Goal: Task Accomplishment & Management: Use online tool/utility

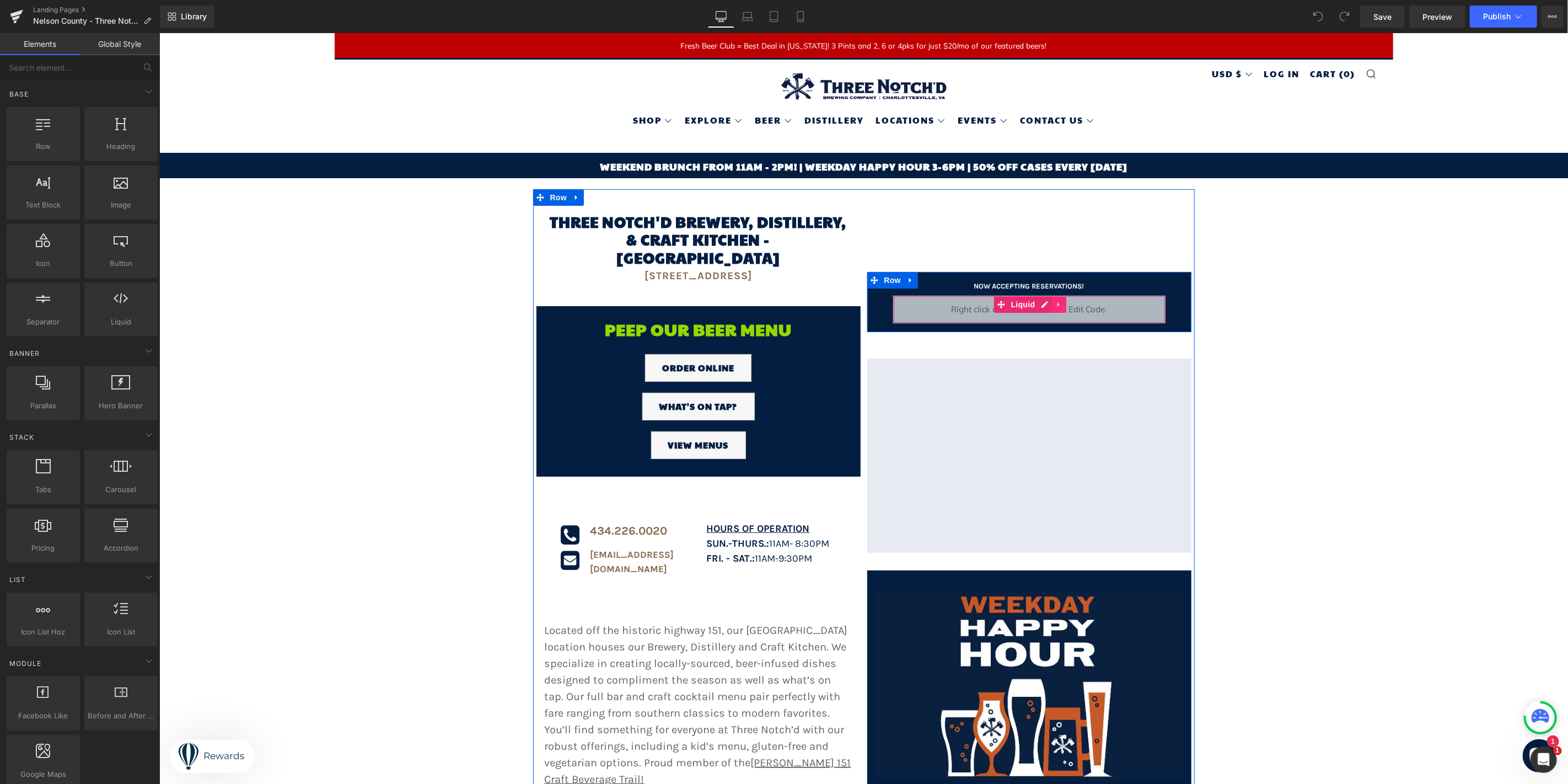
click at [1052, 296] on link at bounding box center [1059, 304] width 14 height 17
click at [1062, 300] on icon at bounding box center [1066, 304] width 8 height 8
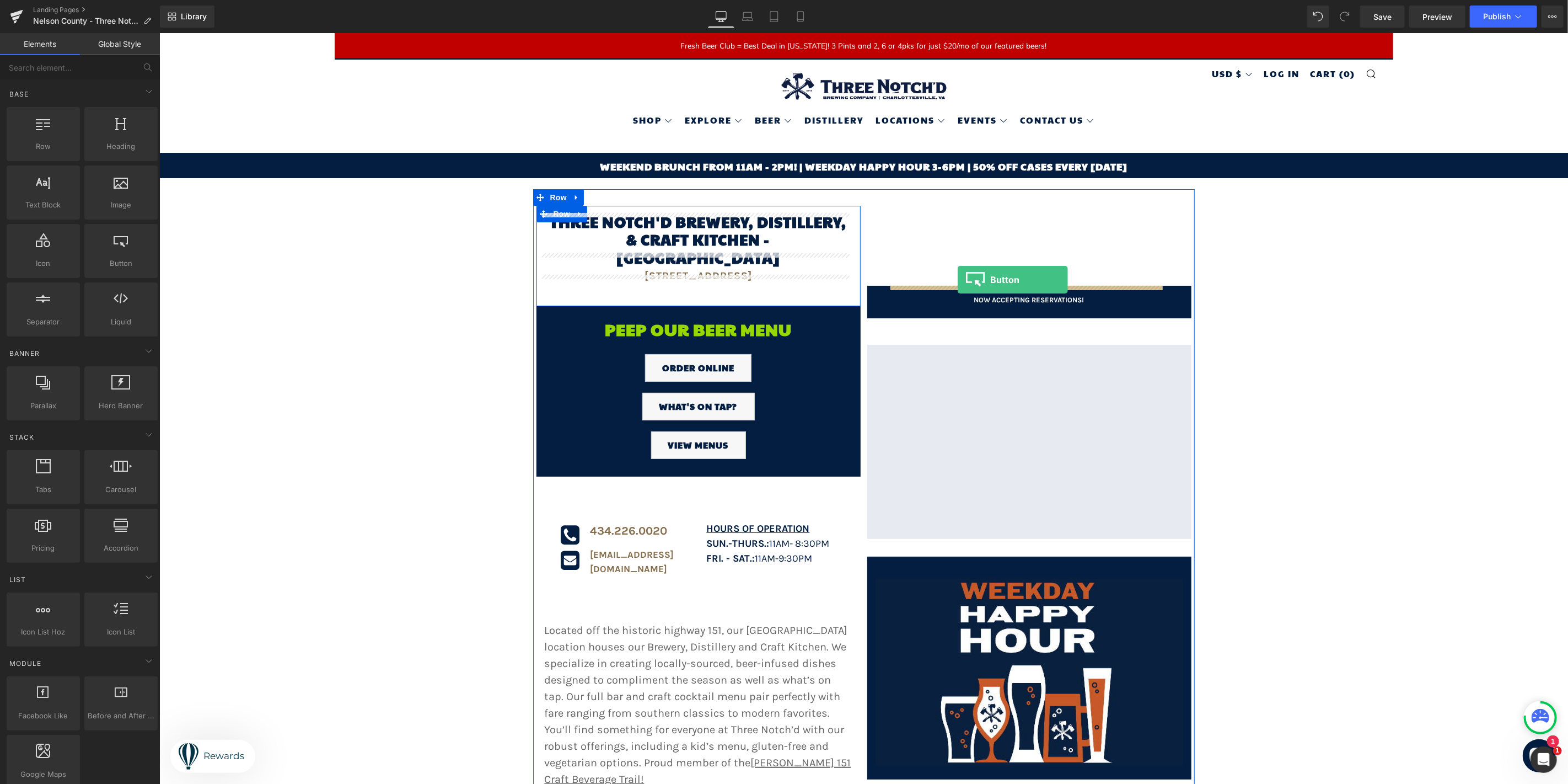
drag, startPoint x: 288, startPoint y: 304, endPoint x: 957, endPoint y: 279, distance: 669.5
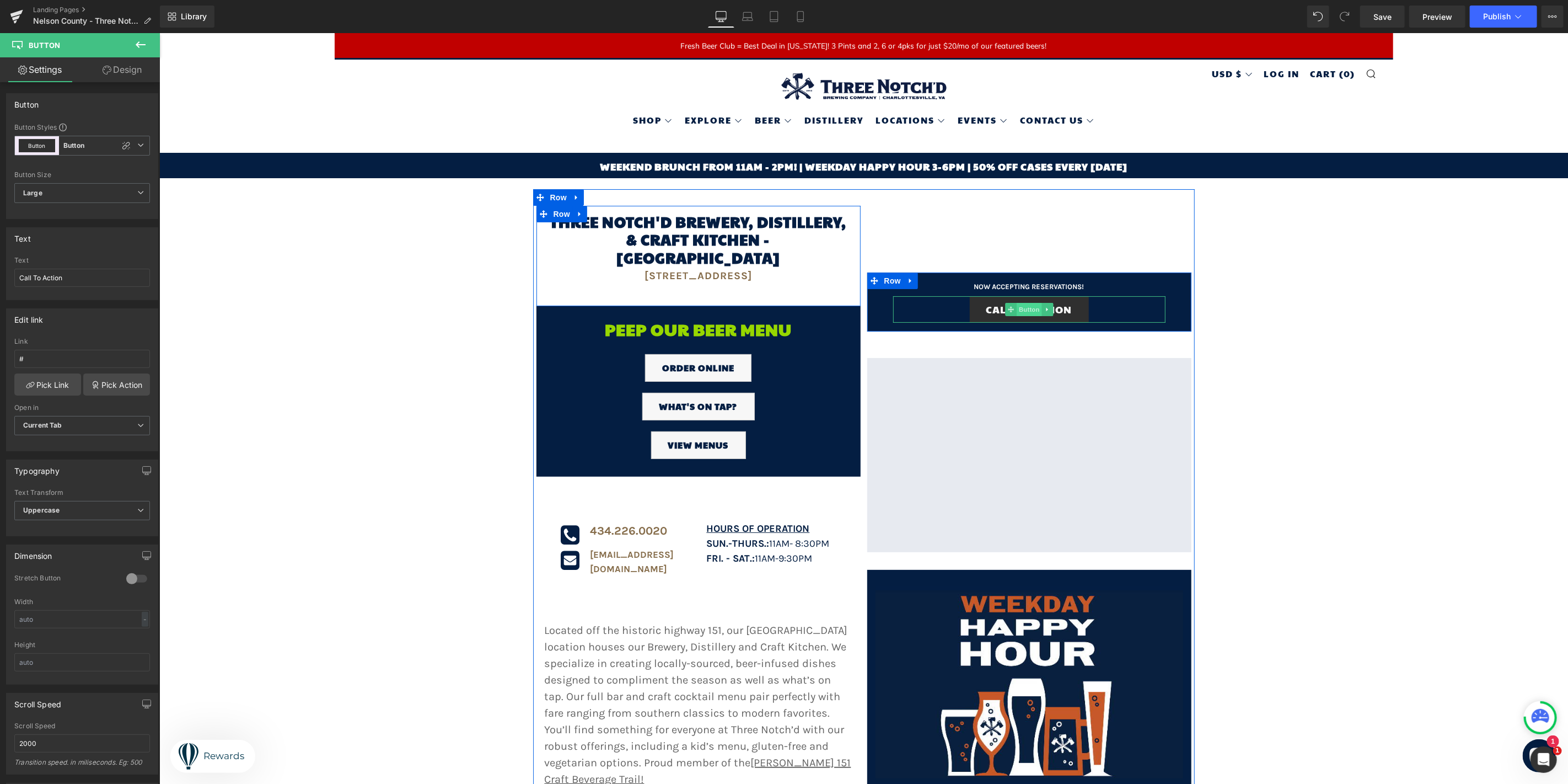
click at [1025, 303] on span "Button" at bounding box center [1029, 309] width 26 height 13
click at [1023, 303] on span "Button" at bounding box center [1029, 309] width 26 height 13
click at [85, 283] on input "Call To Action" at bounding box center [82, 278] width 136 height 18
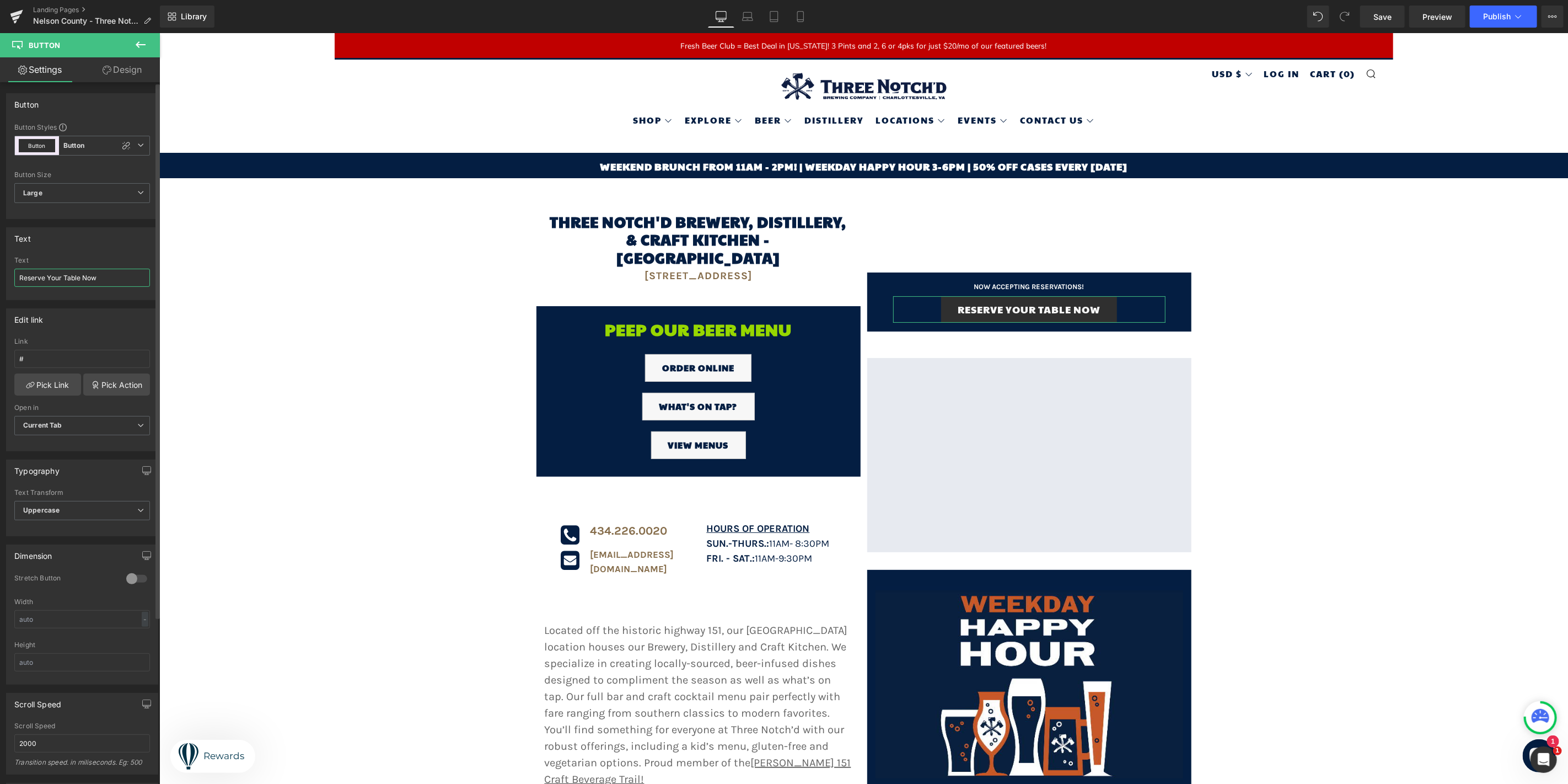
type input "Reserve Your Table Now"
click at [96, 483] on div "Typography Thin 100 Semi Thin 200 Light 300 Regular 400 Medium 500 Semi Bold 60…" at bounding box center [81, 498] width 152 height 77
click at [74, 149] on b "Button" at bounding box center [74, 146] width 21 height 10
click at [91, 188] on li "Button Button" at bounding box center [79, 194] width 131 height 20
click at [73, 134] on div "Button Styles Custom Button Button Button Custom Button Button Button Size Larg…" at bounding box center [82, 171] width 151 height 96
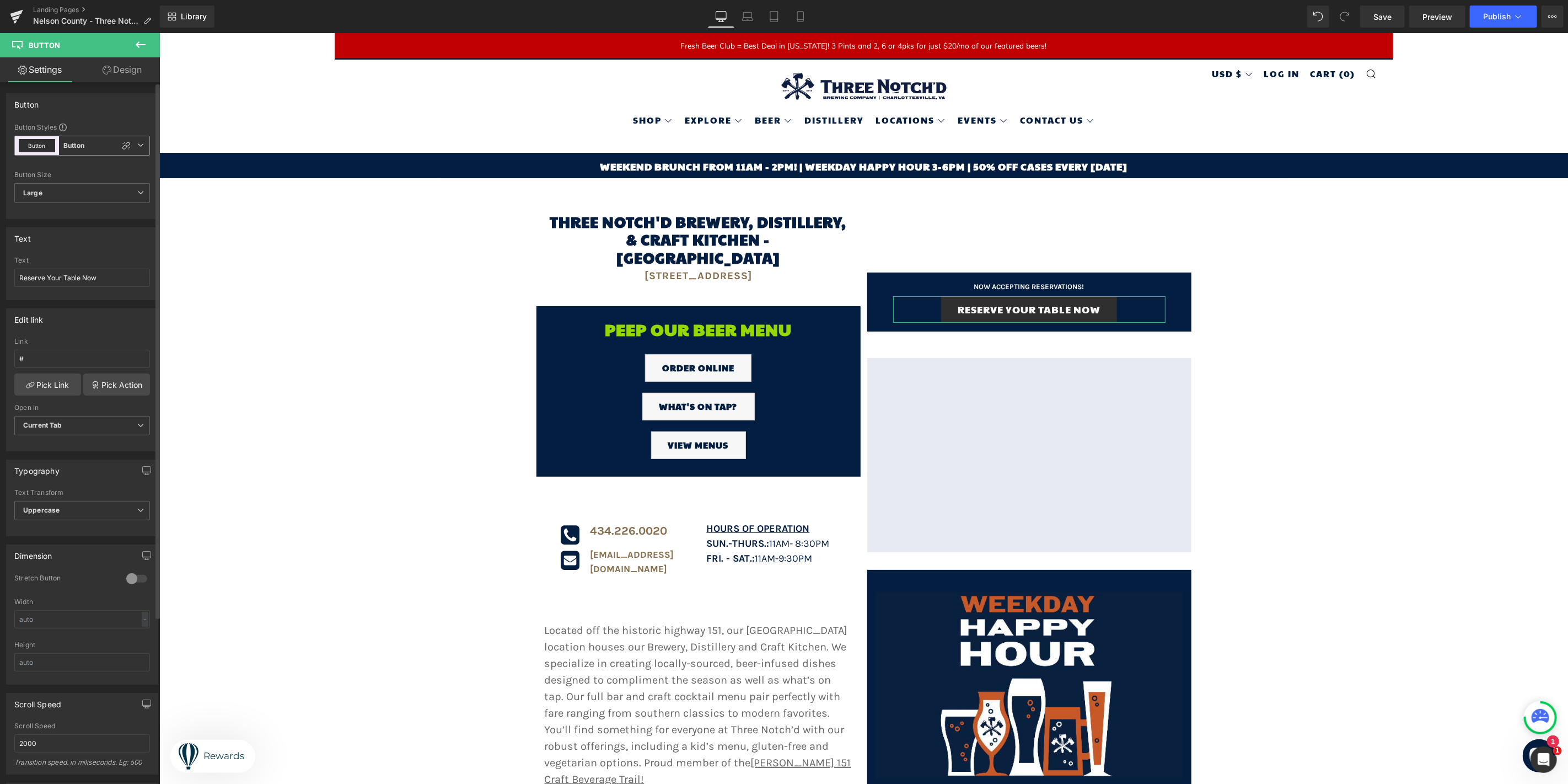
click at [72, 147] on b "Button" at bounding box center [74, 146] width 21 height 10
click at [90, 190] on div "Button" at bounding box center [104, 194] width 43 height 8
click at [90, 189] on span "Large" at bounding box center [82, 193] width 136 height 20
click at [90, 189] on span "Large" at bounding box center [79, 193] width 131 height 20
click at [131, 580] on div at bounding box center [136, 579] width 26 height 18
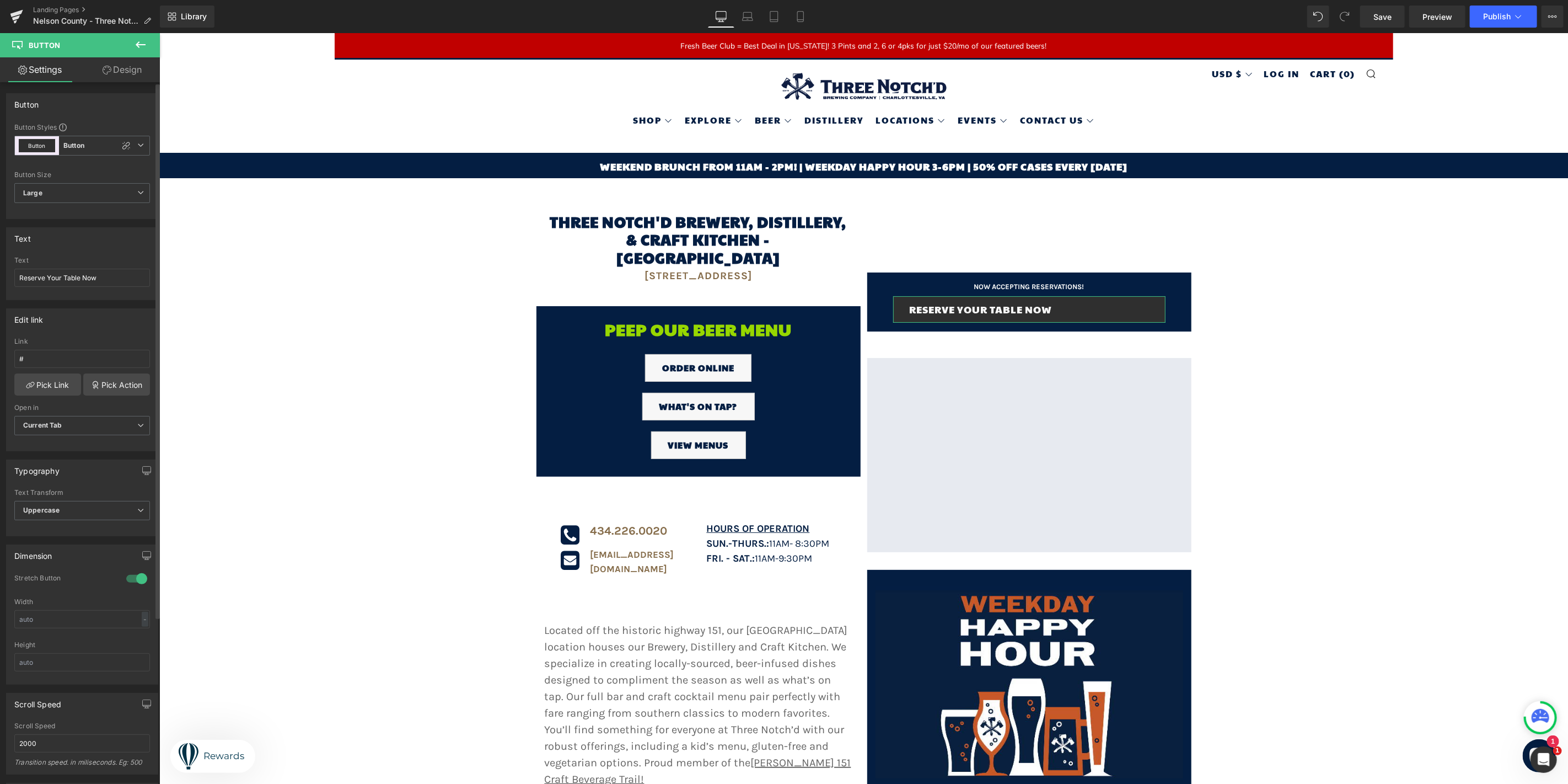
click at [131, 580] on div at bounding box center [136, 579] width 26 height 18
click at [110, 426] on span "Current Tab" at bounding box center [82, 426] width 136 height 19
click at [105, 417] on span "Current Tab" at bounding box center [79, 426] width 131 height 19
click at [1025, 303] on span "Button" at bounding box center [1029, 309] width 26 height 13
click at [45, 358] on input "#" at bounding box center [82, 359] width 136 height 18
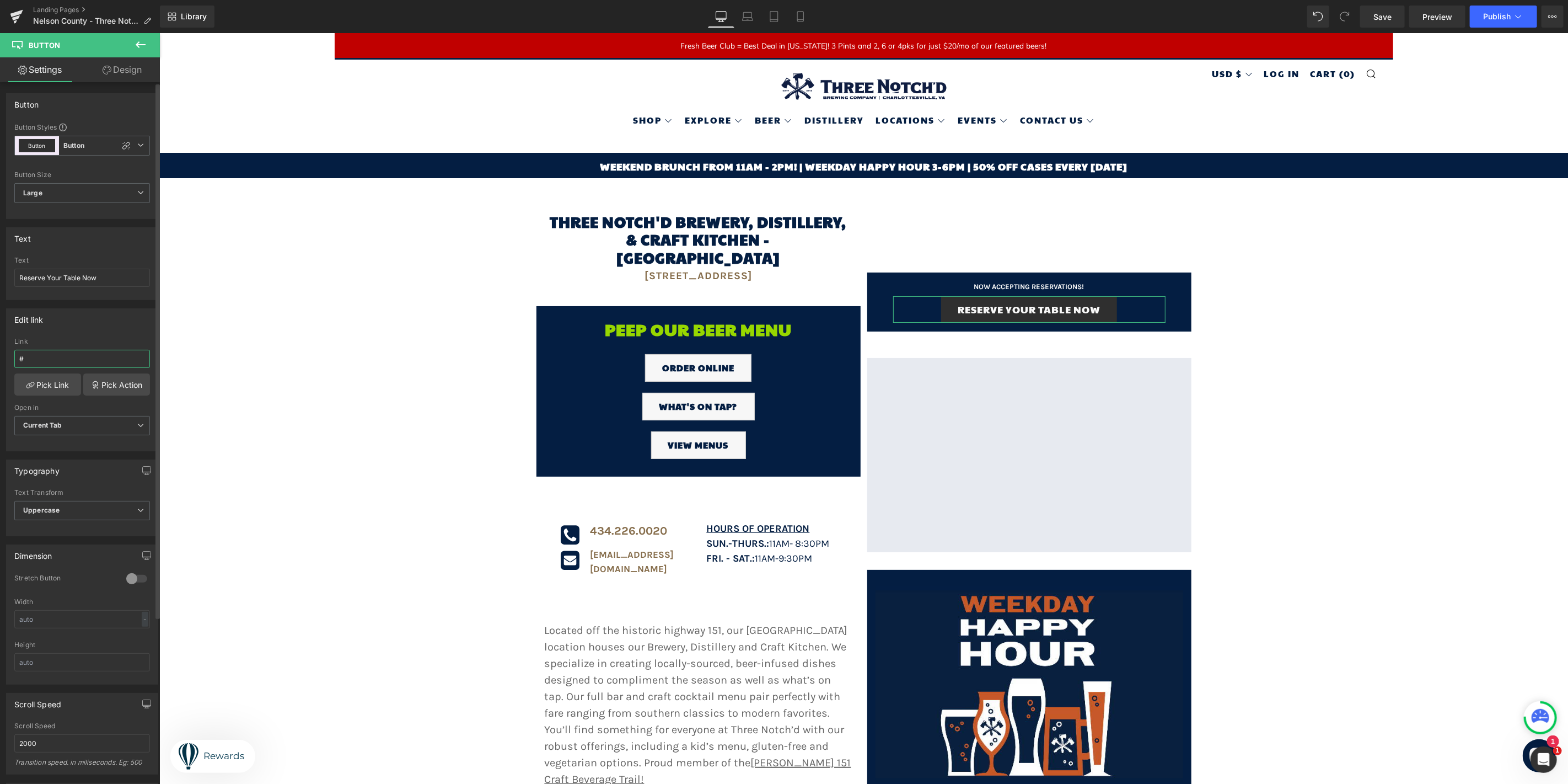
click at [45, 358] on input "#" at bounding box center [82, 359] width 136 height 18
paste input "https://tables.toasttab.com/restaurants/3393a36c-f8ac-4246-931e-a40226ad7f66/re…"
type input "https://tables.toasttab.com/restaurants/3393a36c-f8ac-4246-931e-a40226ad7f66/re…"
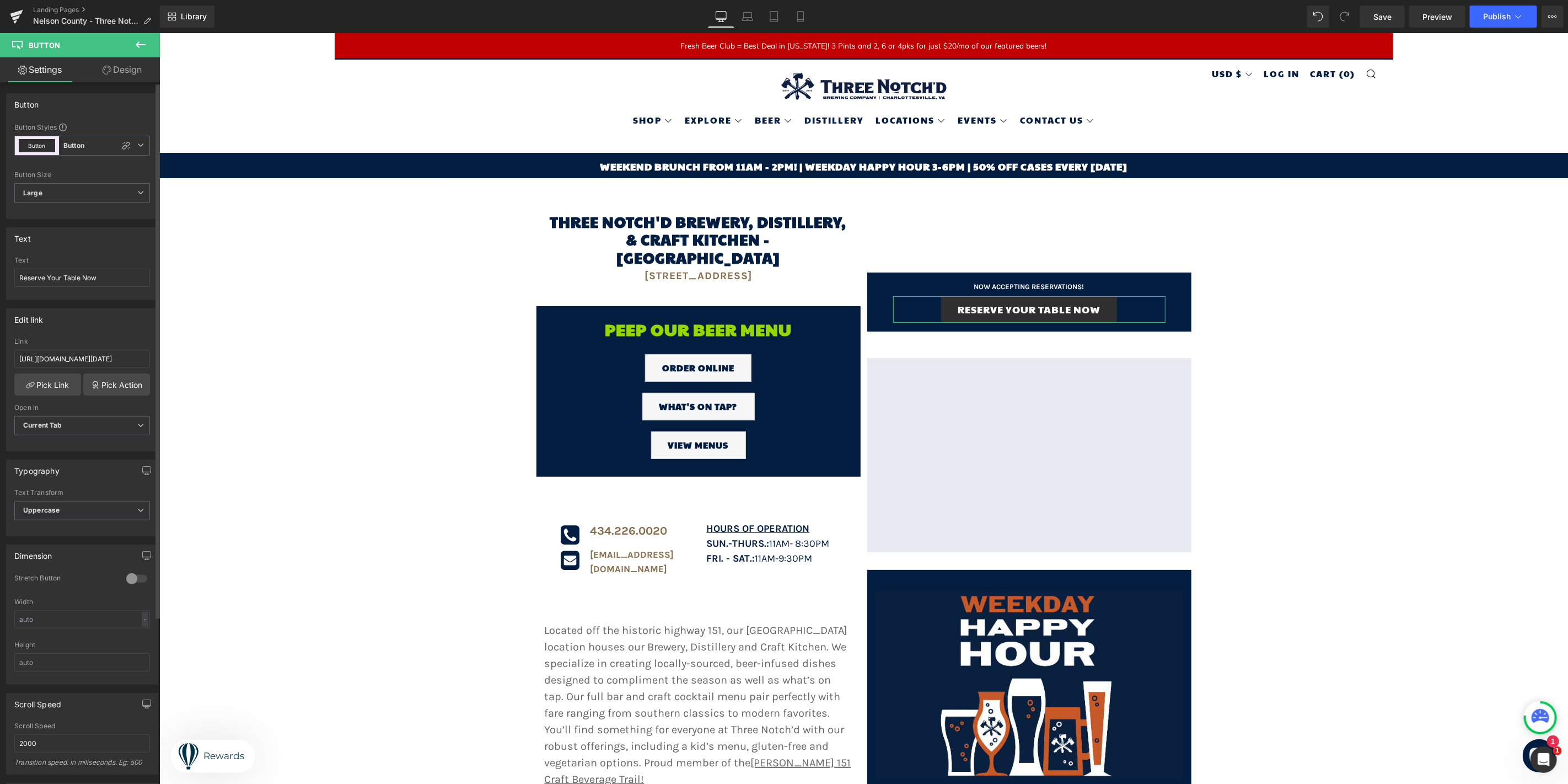
click at [104, 444] on div at bounding box center [82, 444] width 136 height 7
click at [122, 145] on icon at bounding box center [126, 146] width 8 height 8
type input "Color 9"
type input "Color 1"
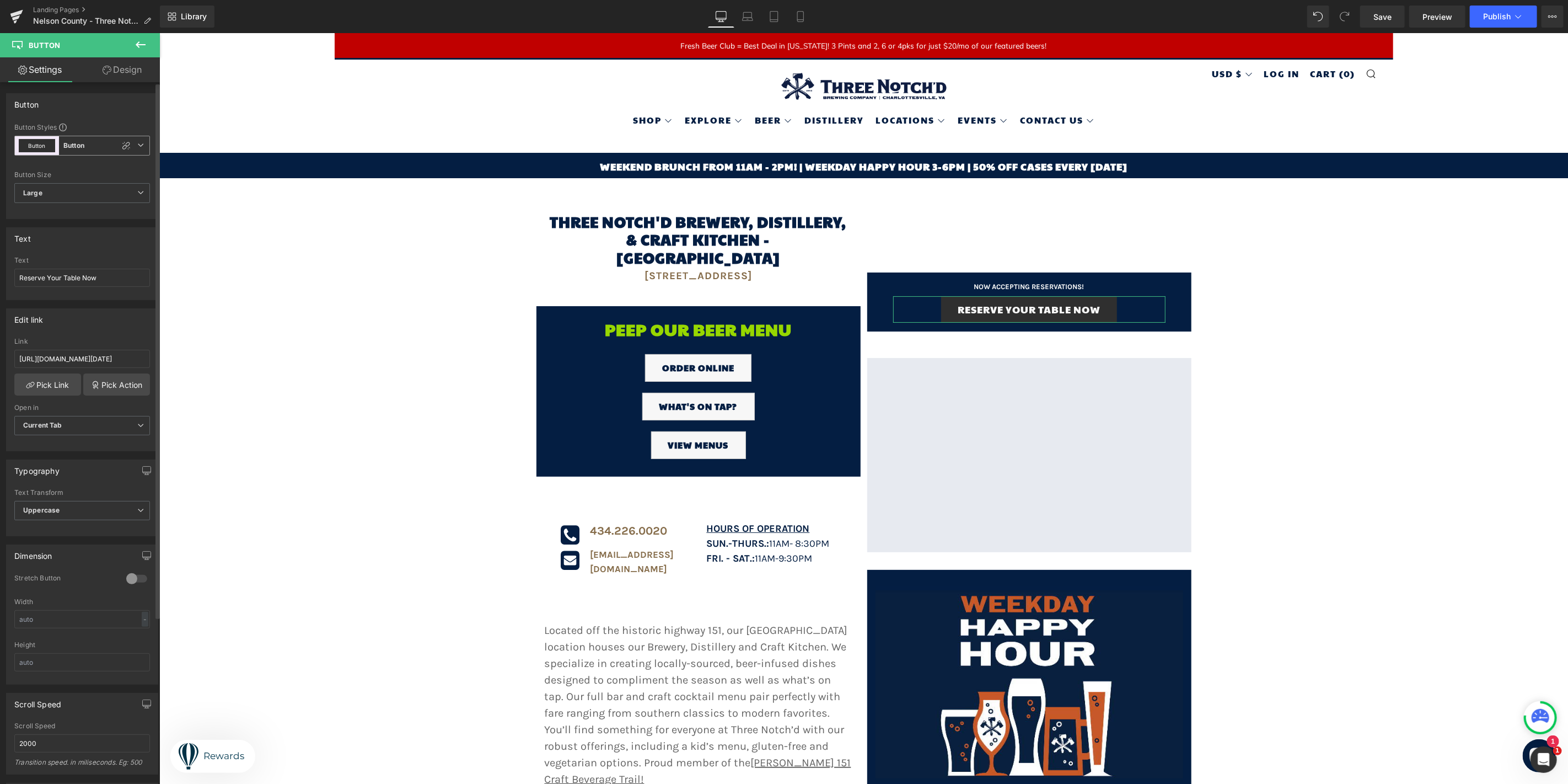
type input "Color 1"
type input "Color 9"
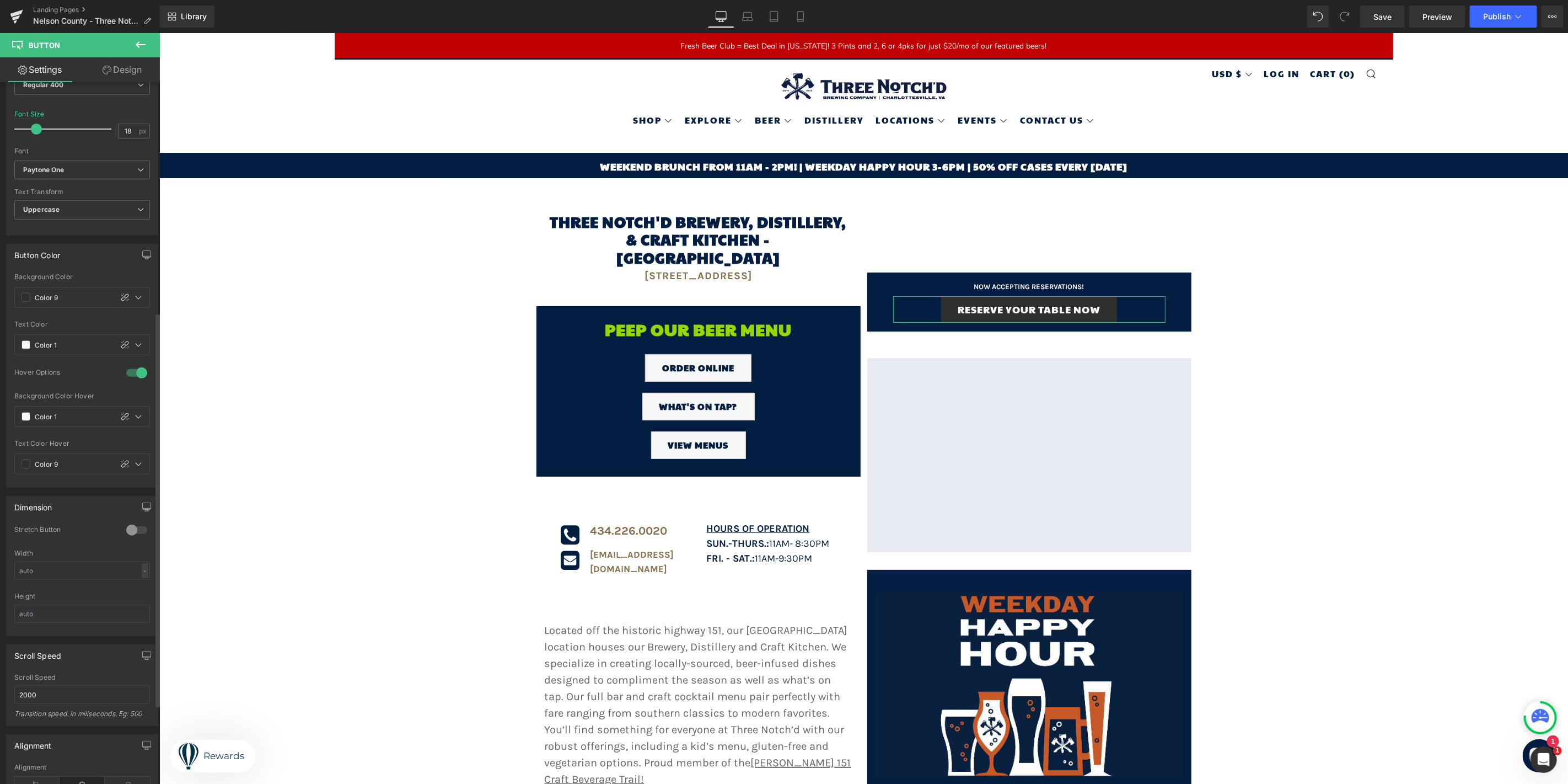
scroll to position [409, 0]
click at [29, 385] on span at bounding box center [26, 386] width 9 height 9
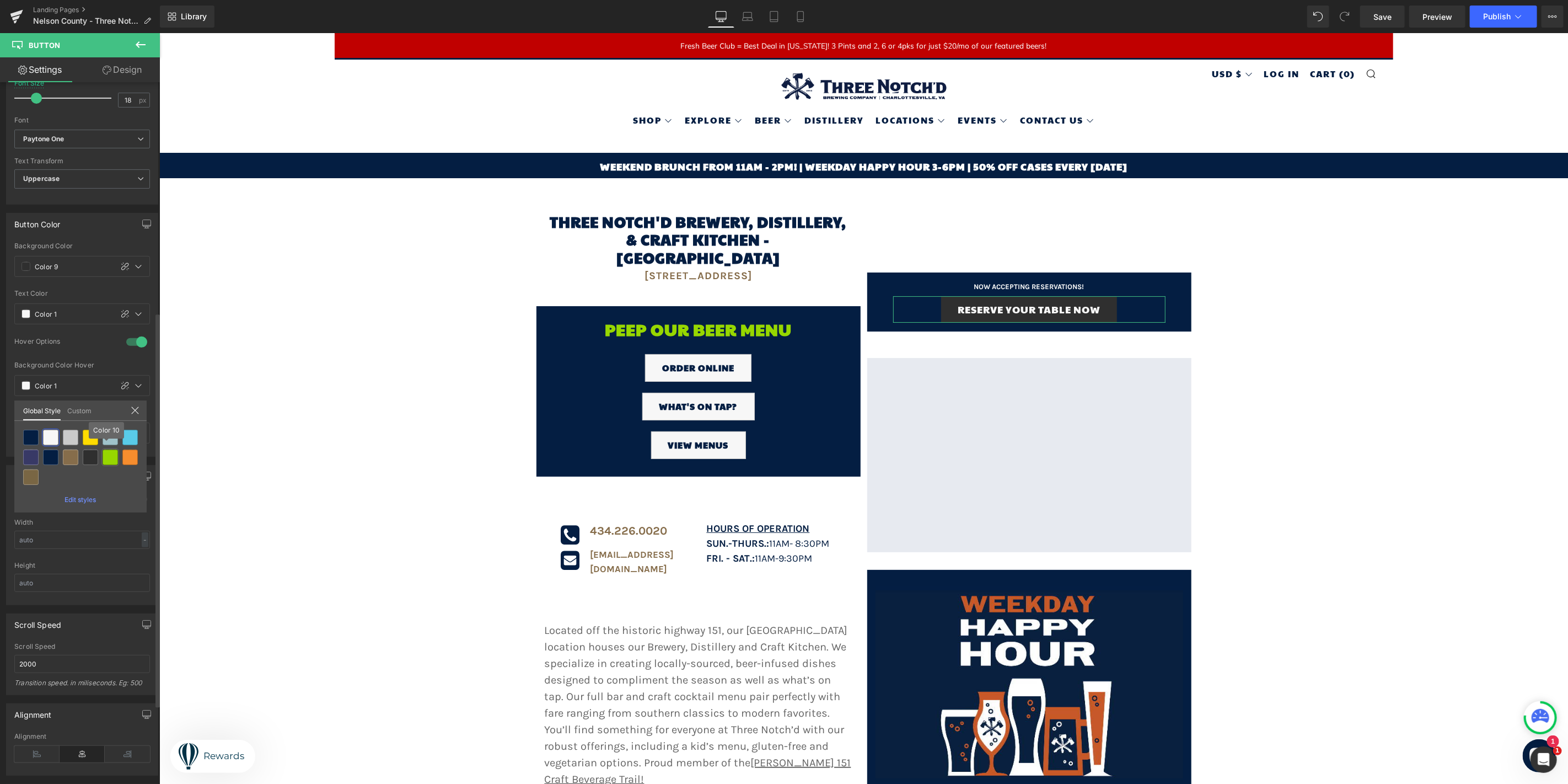
click at [113, 460] on div at bounding box center [110, 457] width 15 height 15
type input "Color 10"
click at [140, 316] on div at bounding box center [138, 313] width 13 height 13
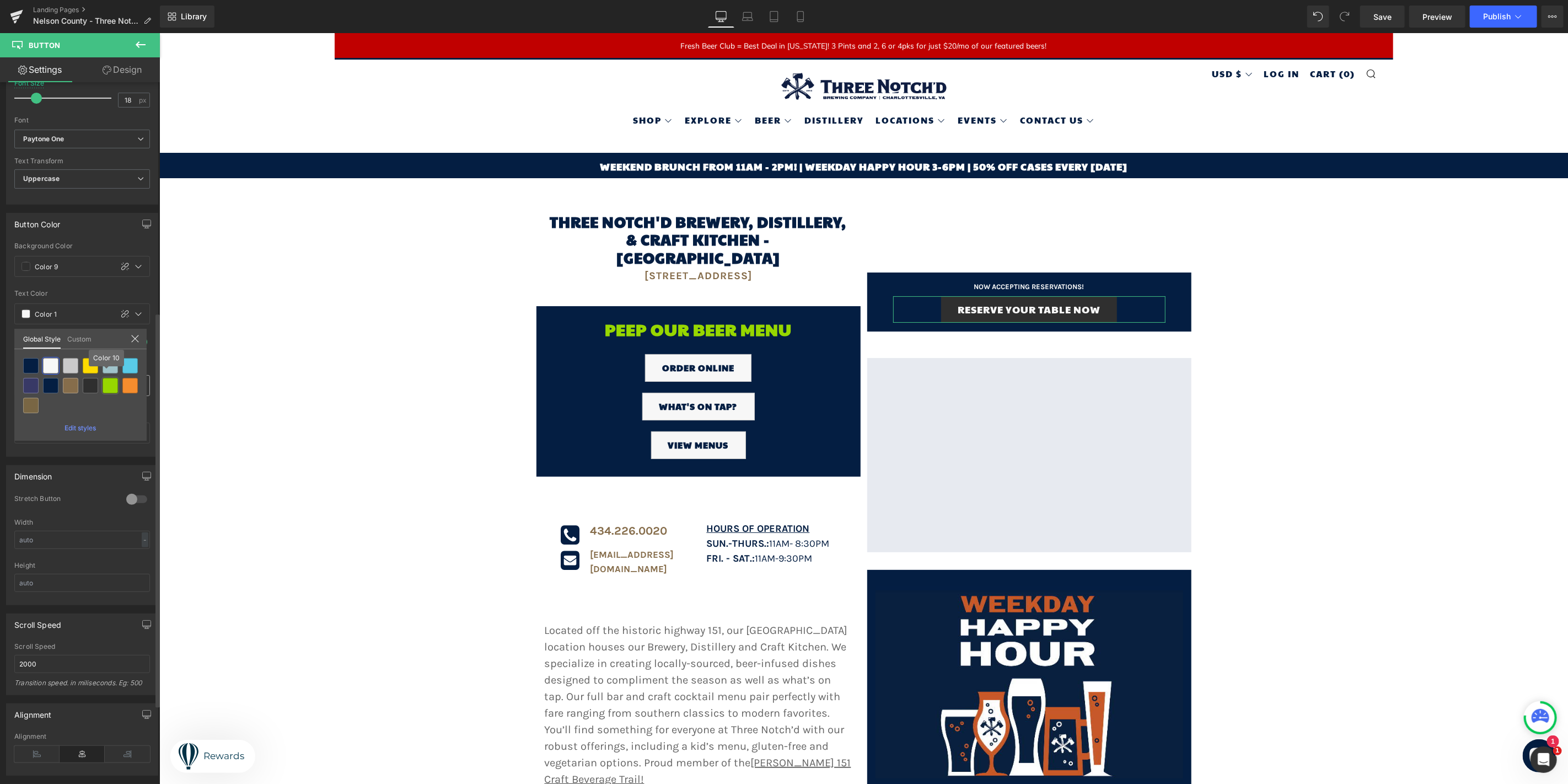
click at [113, 382] on div at bounding box center [110, 385] width 15 height 15
type input "Color 10"
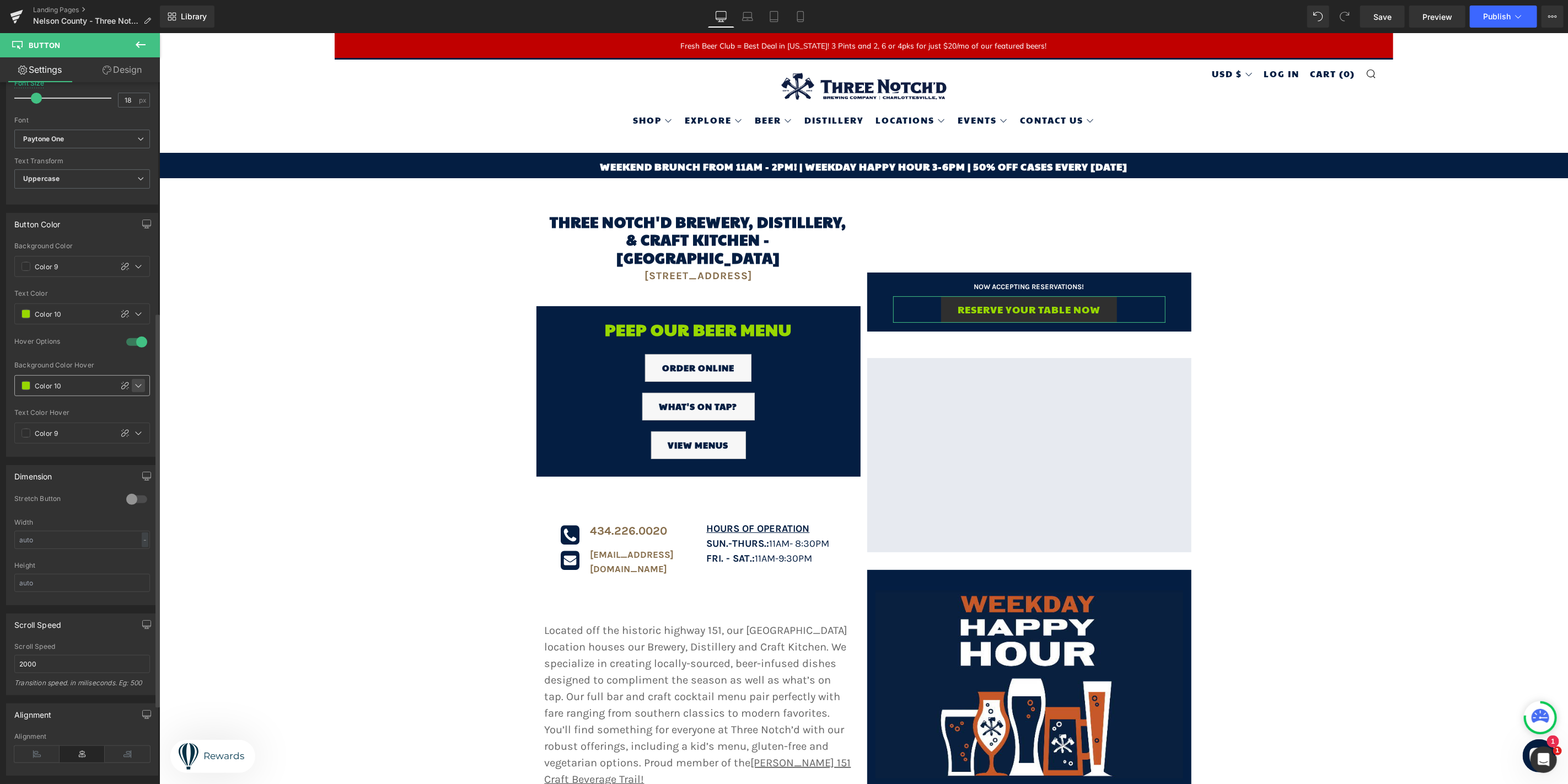
click at [138, 387] on icon at bounding box center [138, 386] width 9 height 9
click at [50, 437] on div at bounding box center [51, 437] width 15 height 15
type input "Color 1"
click at [87, 440] on div "Color 9" at bounding box center [63, 433] width 97 height 20
click at [136, 267] on icon at bounding box center [138, 267] width 6 height 3
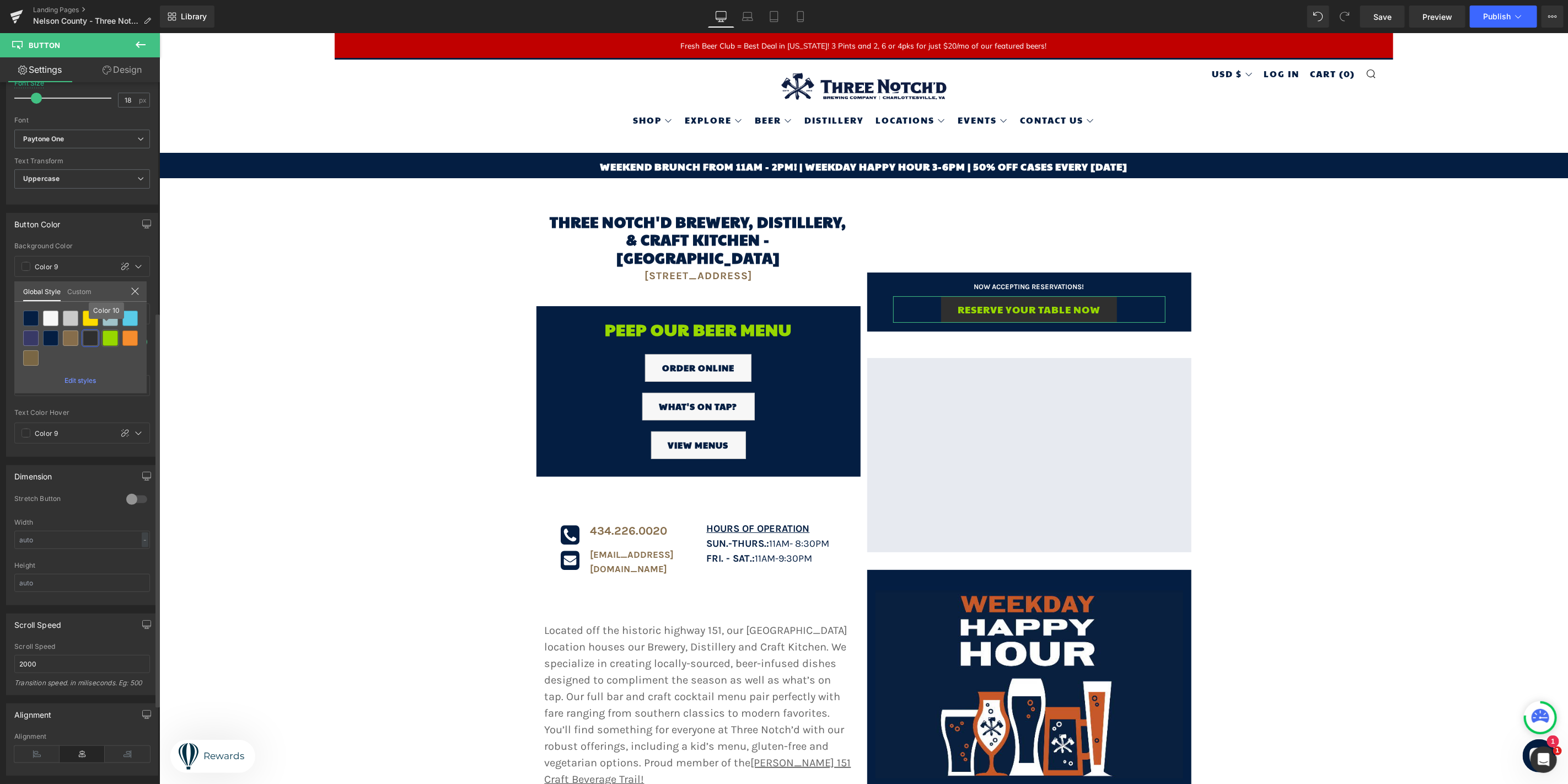
click at [113, 333] on div at bounding box center [110, 338] width 15 height 15
type input "Color 10"
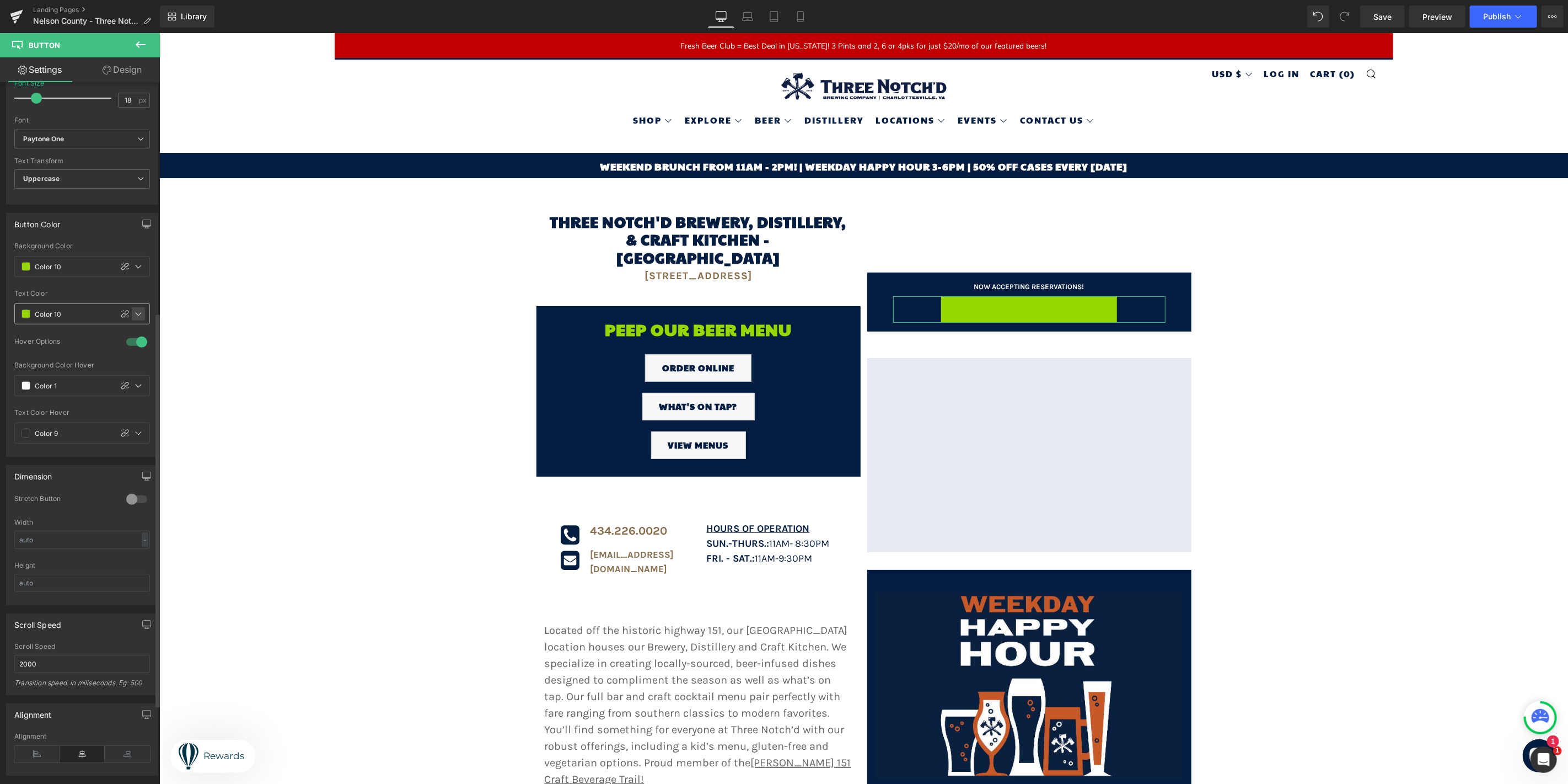
click at [134, 311] on icon at bounding box center [138, 314] width 9 height 9
click at [33, 364] on div at bounding box center [31, 365] width 15 height 15
type input "Brand Color"
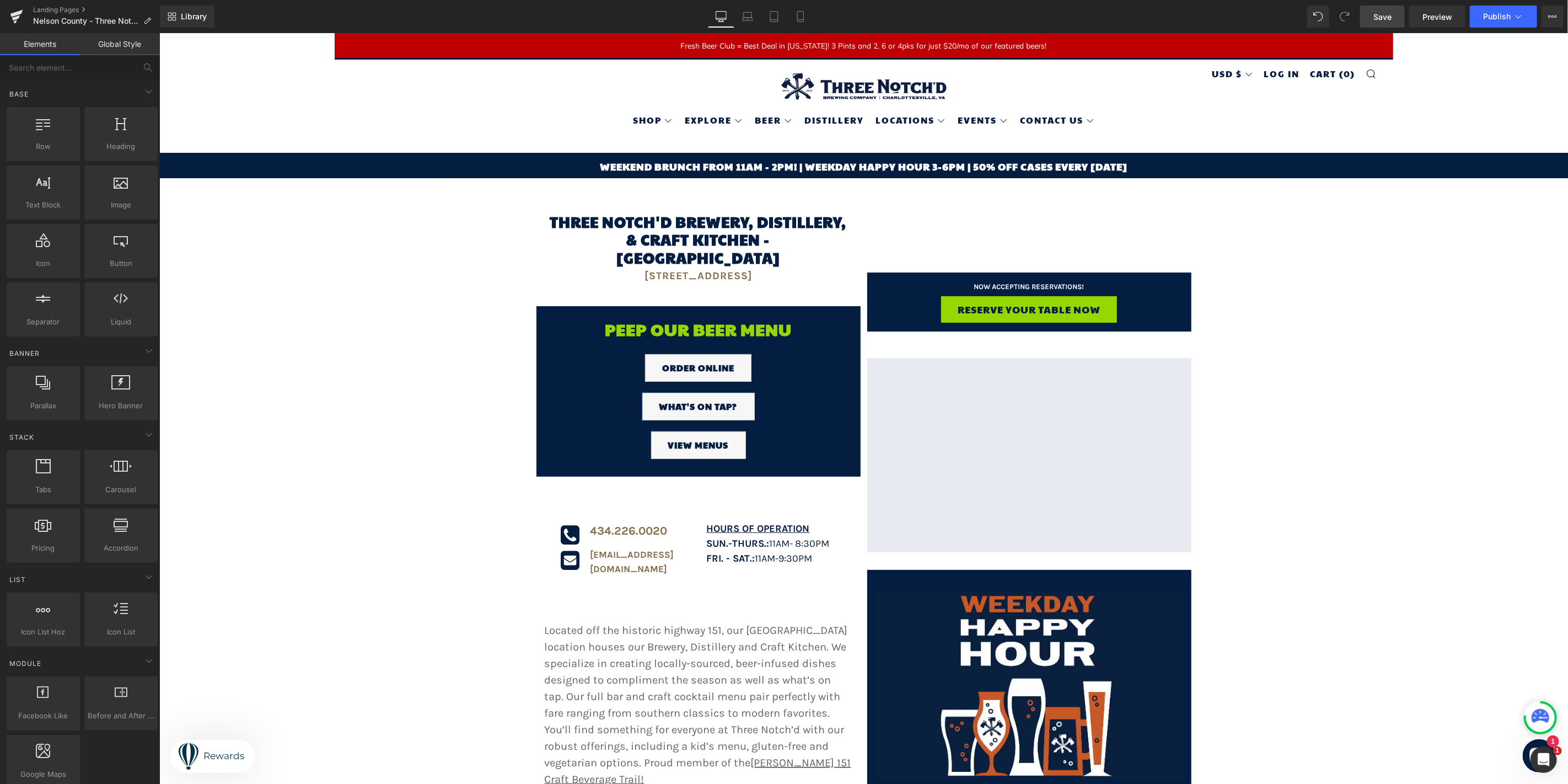
click at [1385, 17] on span "Save" at bounding box center [1382, 17] width 18 height 12
click at [1485, 13] on span "Publish" at bounding box center [1497, 17] width 28 height 9
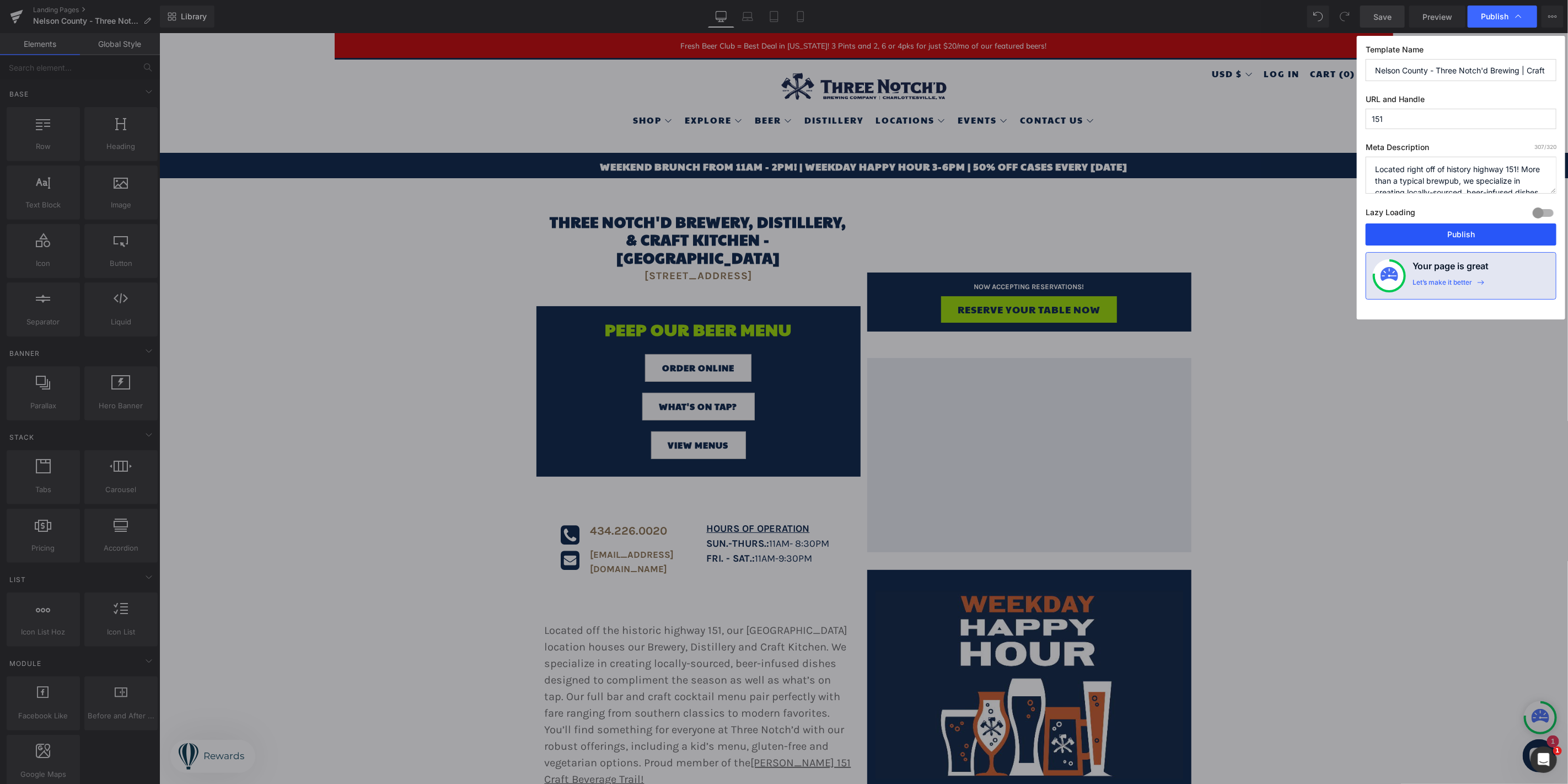
click at [1441, 240] on button "Publish" at bounding box center [1461, 234] width 191 height 22
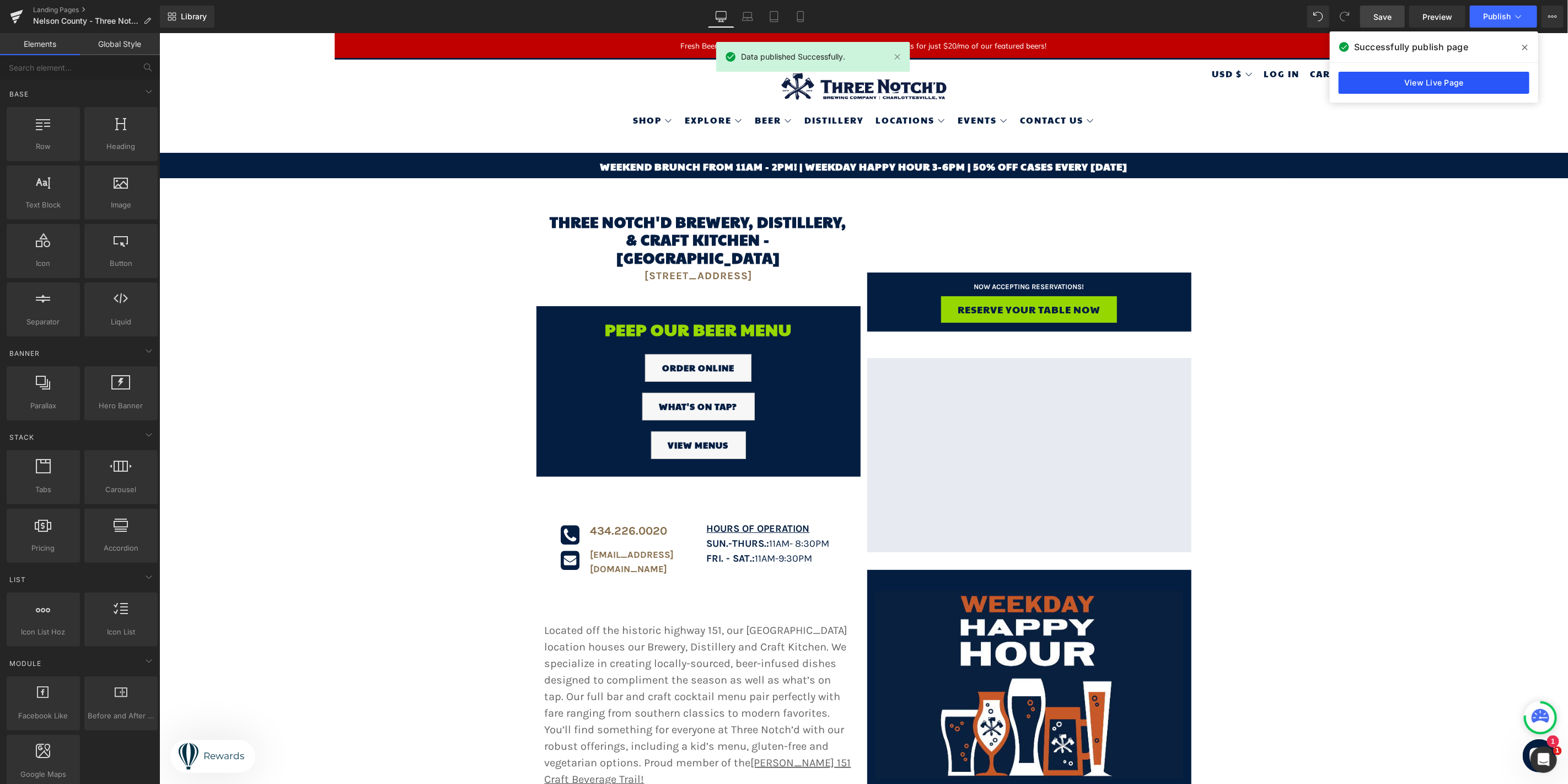
click at [1448, 79] on link "View Live Page" at bounding box center [1434, 83] width 191 height 22
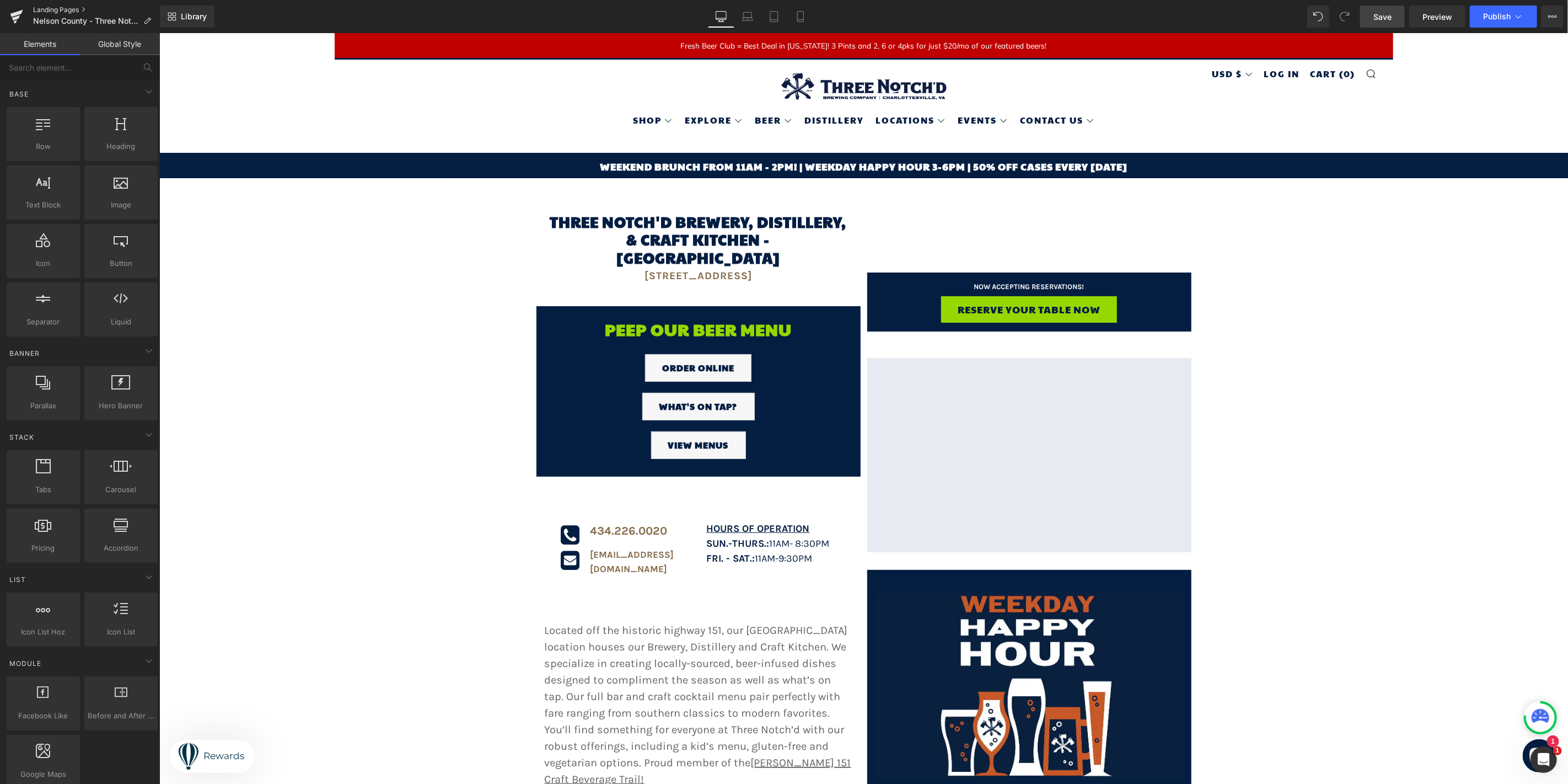
click at [66, 8] on link "Landing Pages" at bounding box center [97, 10] width 127 height 9
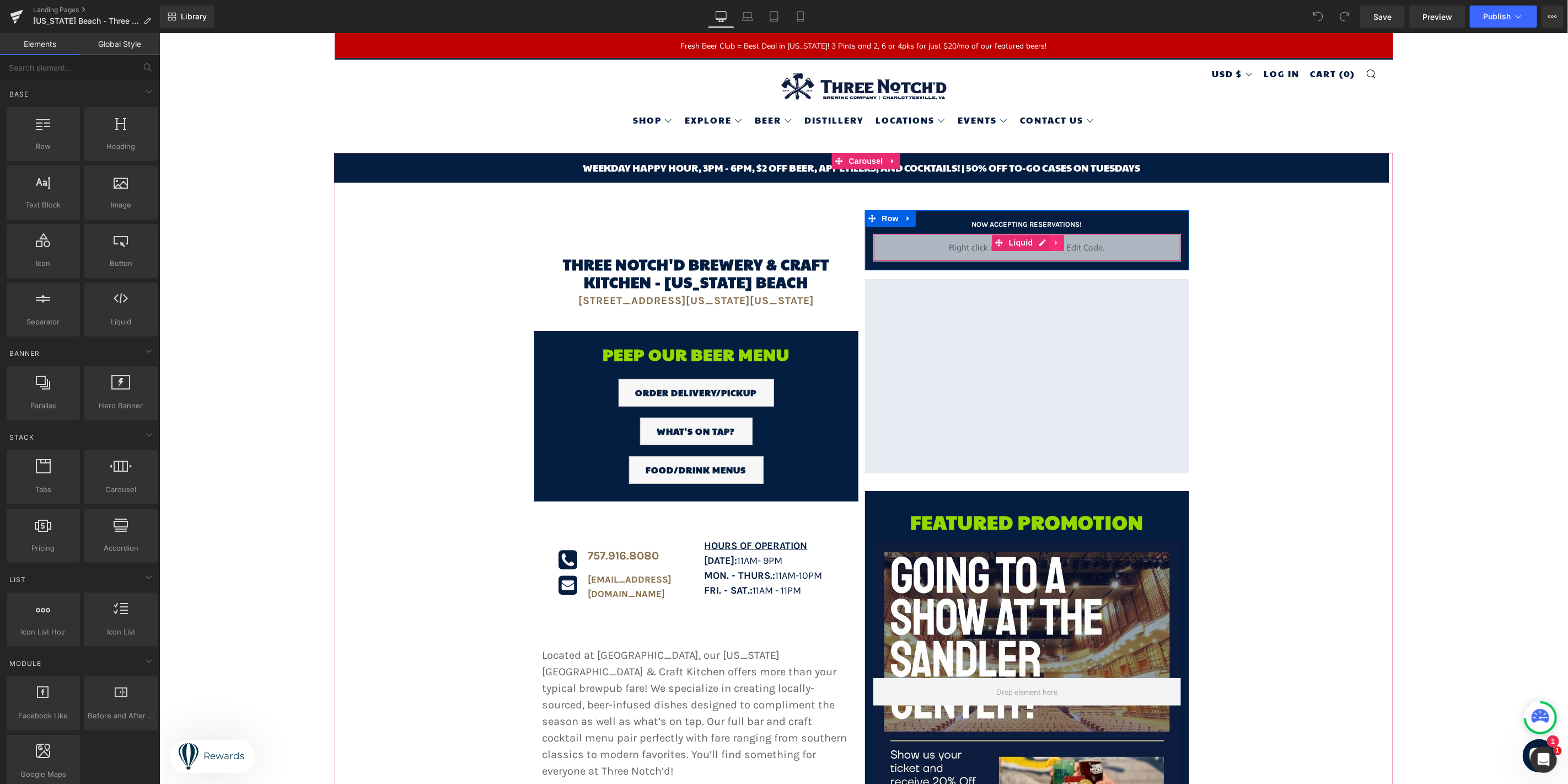
click at [1053, 239] on icon at bounding box center [1057, 242] width 8 height 8
click at [1057, 238] on link at bounding box center [1064, 242] width 14 height 17
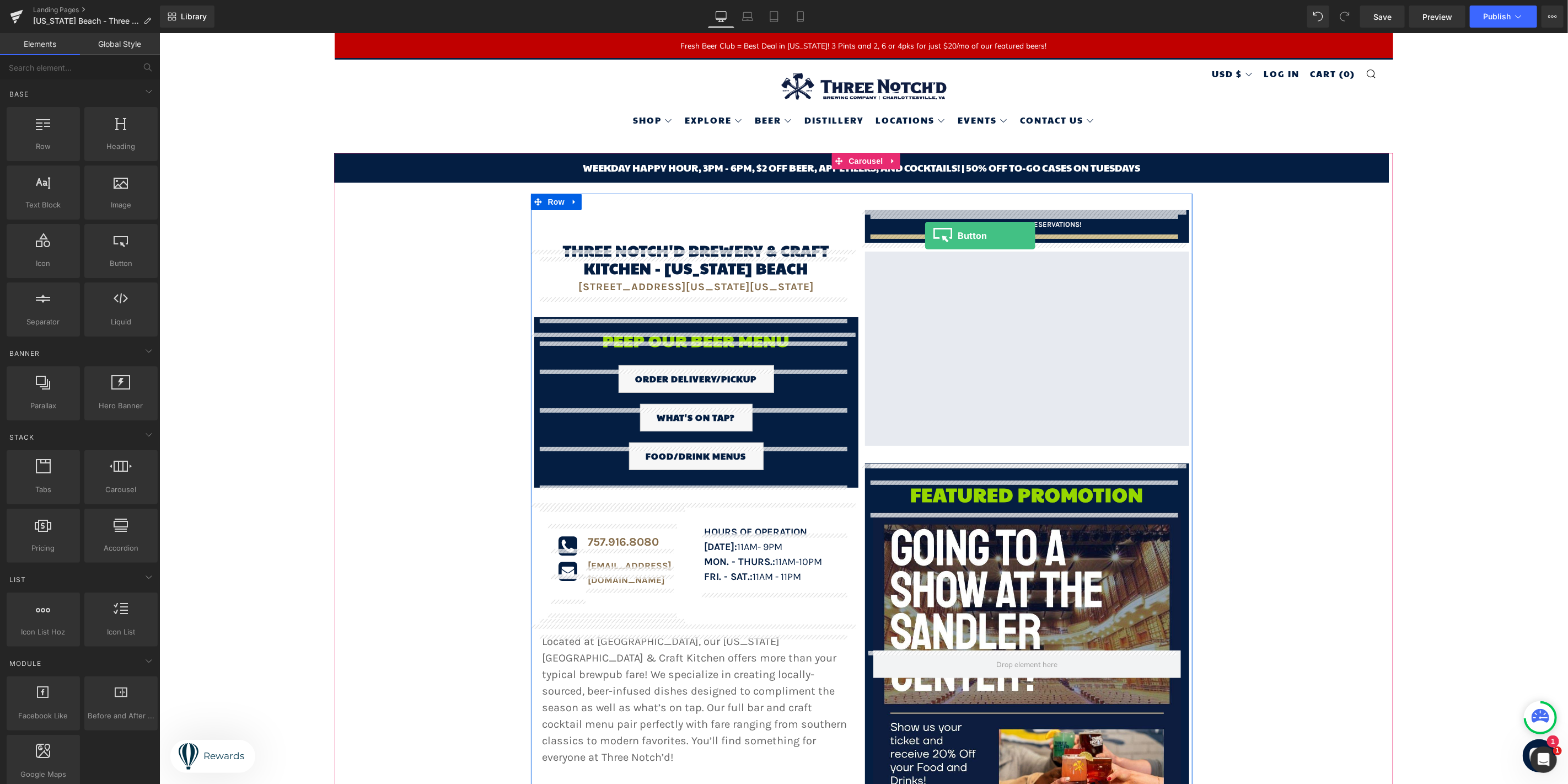
drag, startPoint x: 275, startPoint y: 294, endPoint x: 925, endPoint y: 235, distance: 652.7
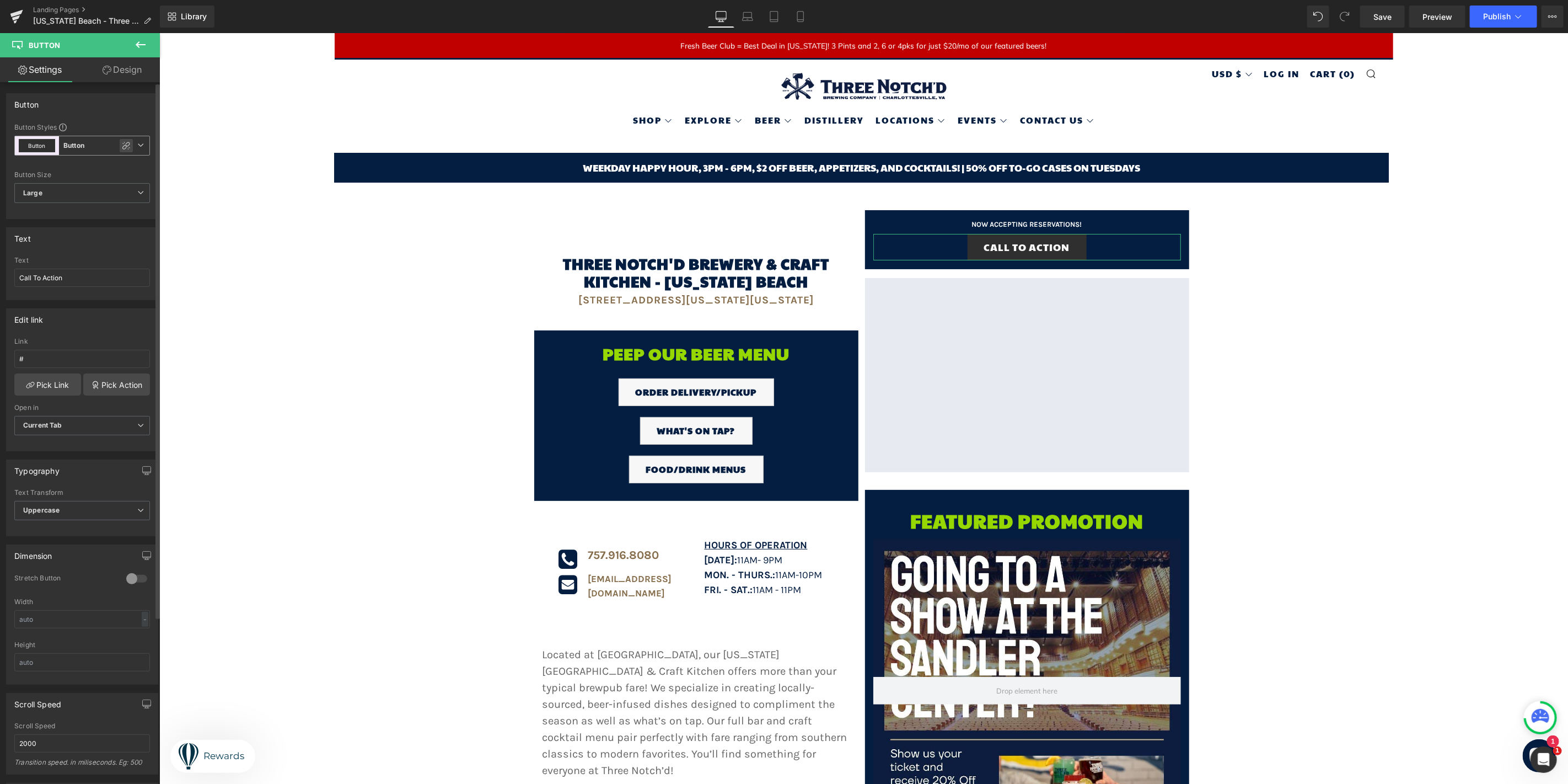
click at [122, 142] on icon at bounding box center [126, 146] width 9 height 9
type input "Color 9"
type input "Color 1"
type input "Color 9"
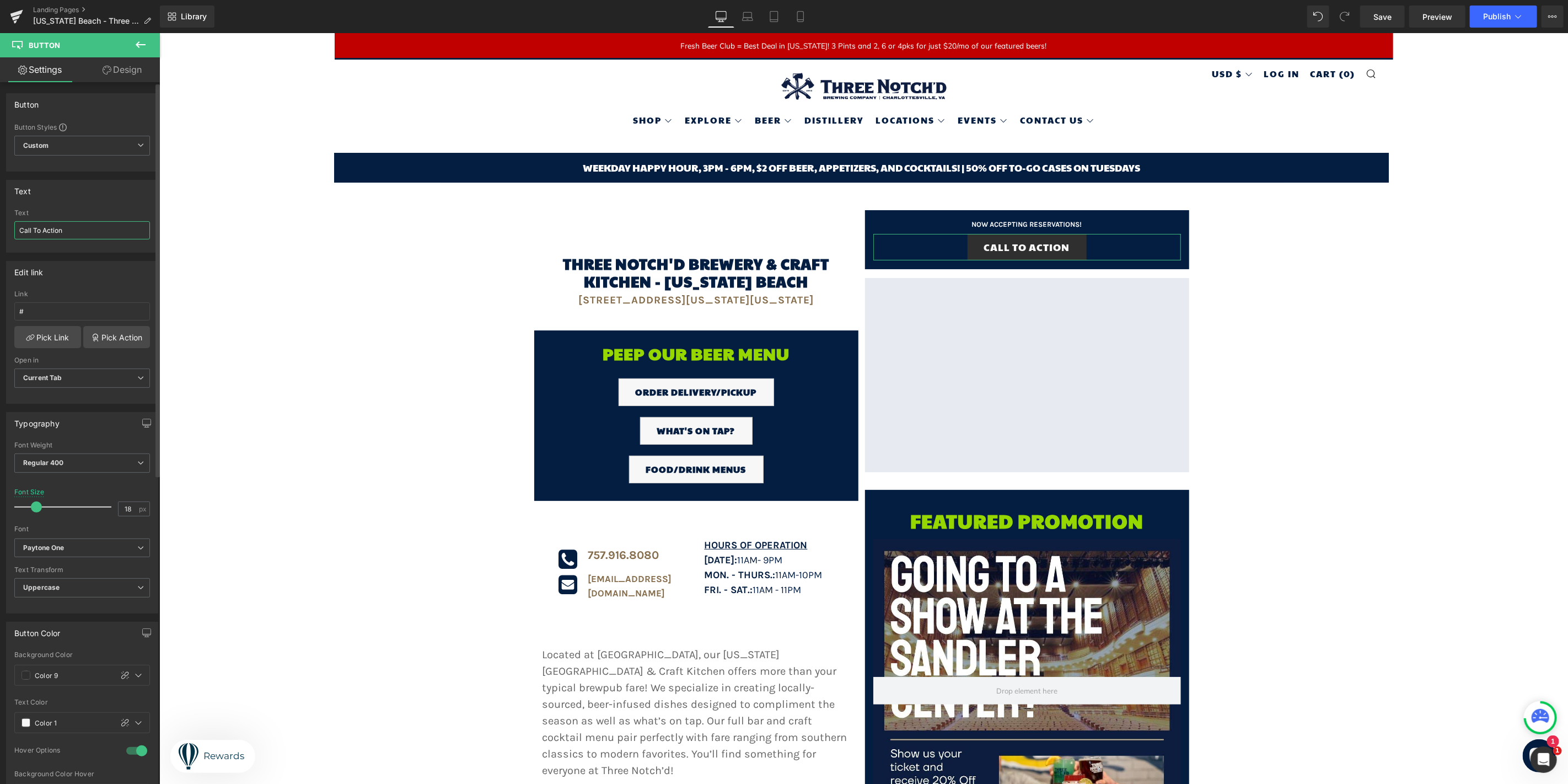
click at [122, 228] on input "Call To Action" at bounding box center [82, 230] width 136 height 18
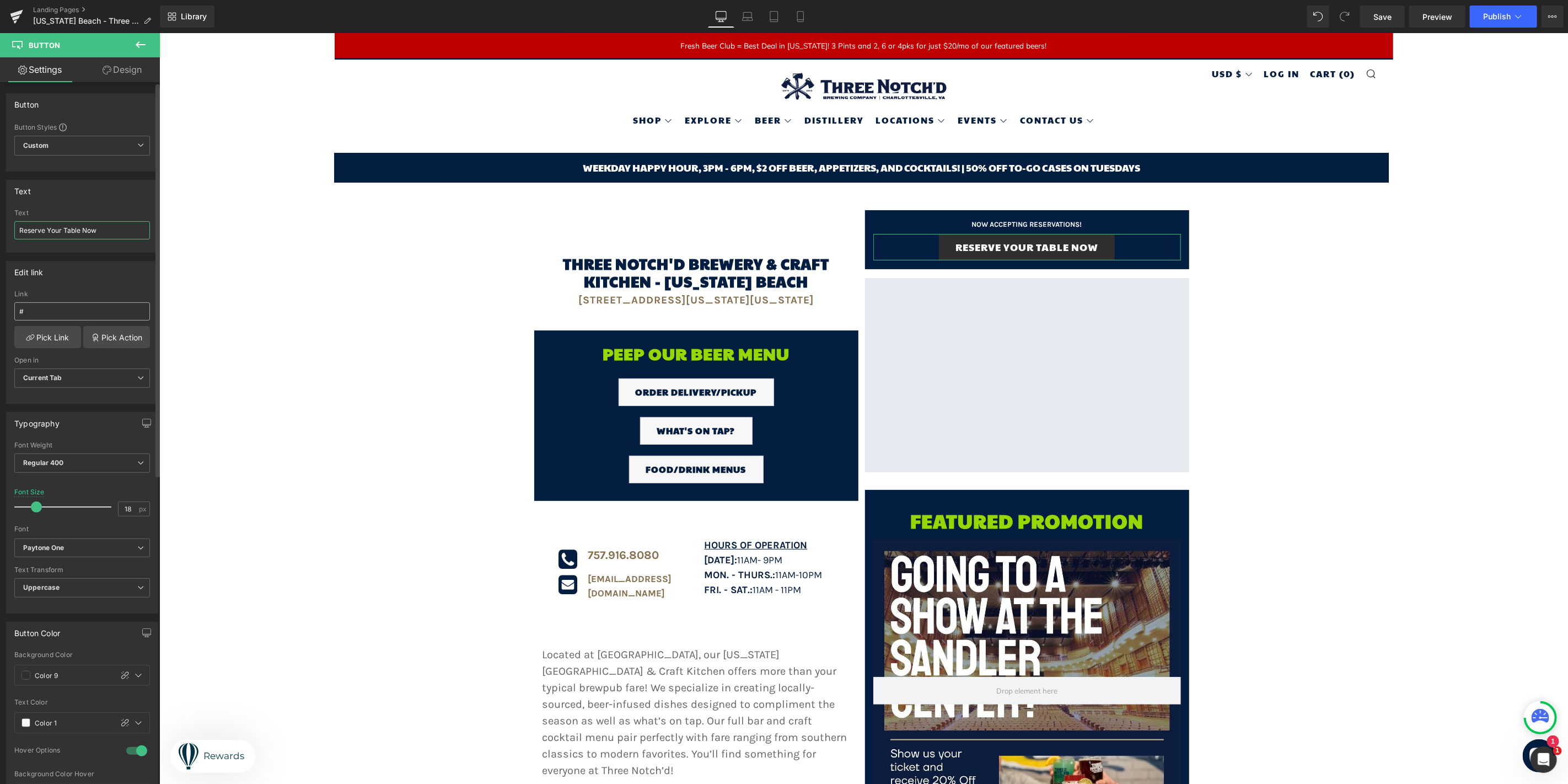
type input "Reserve Your Table Now"
click at [79, 306] on input "#" at bounding box center [82, 312] width 136 height 18
paste input "[URL][DOMAIN_NAME][DATE]"
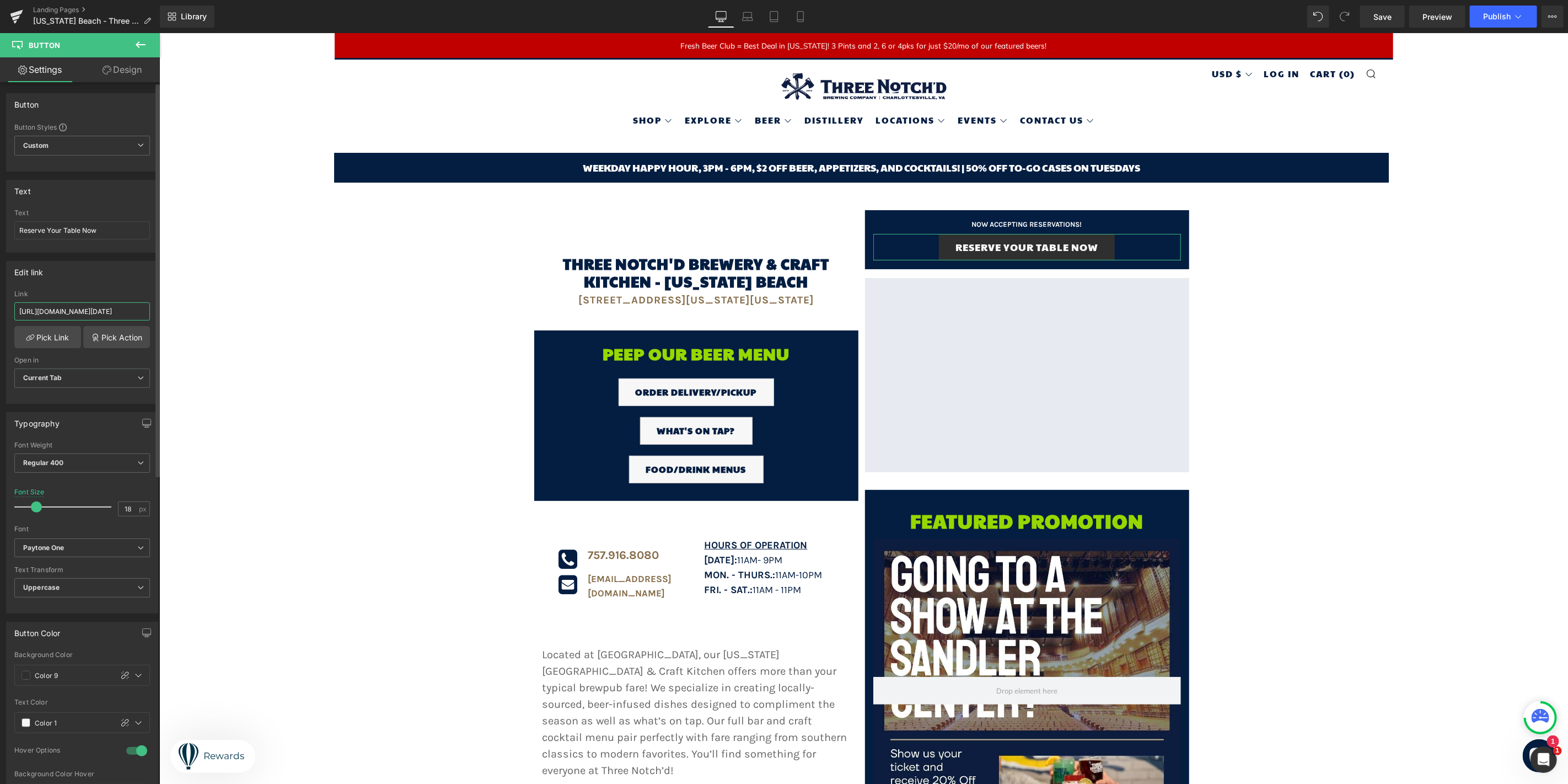
scroll to position [0, 346]
type input "[URL][DOMAIN_NAME][DATE]"
click at [24, 678] on span at bounding box center [26, 675] width 9 height 9
click at [109, 610] on div at bounding box center [110, 608] width 15 height 15
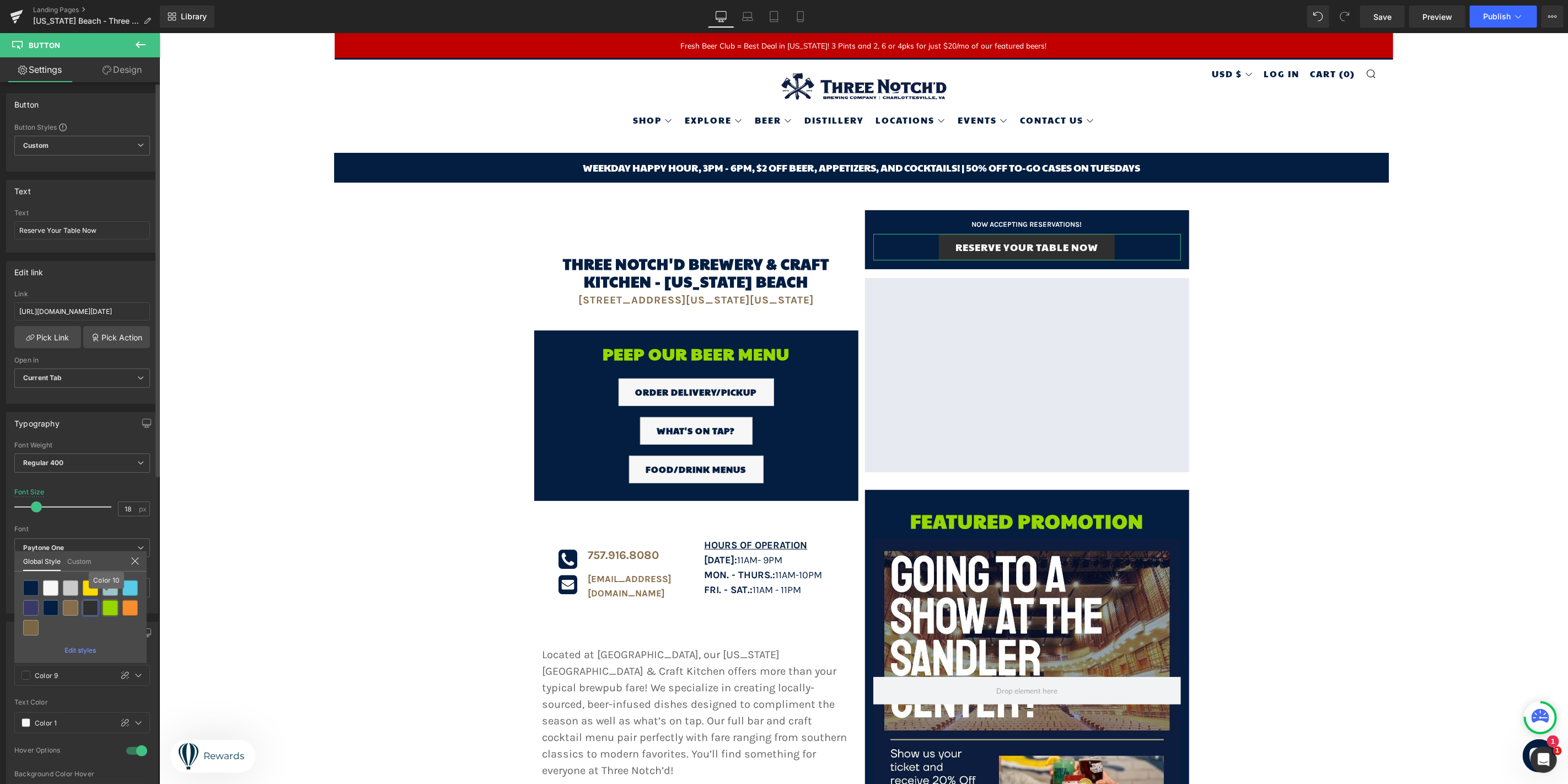
type input "Color 10"
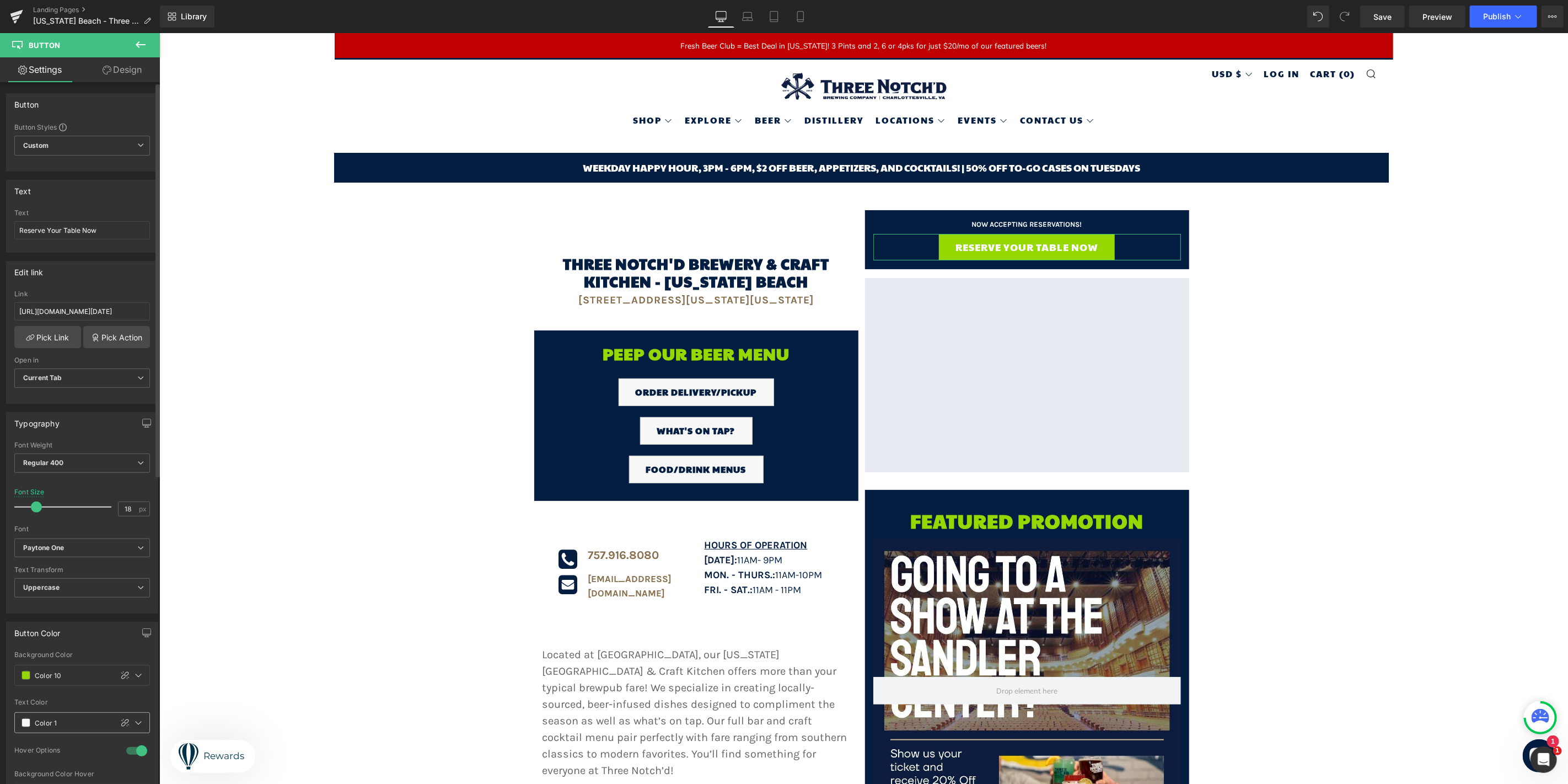
click at [22, 721] on span at bounding box center [26, 722] width 9 height 9
click at [28, 635] on div at bounding box center [31, 635] width 15 height 15
type input "Brand Color"
click at [1393, 13] on link "Save" at bounding box center [1383, 17] width 45 height 22
click at [1484, 10] on button "Publish" at bounding box center [1503, 17] width 67 height 22
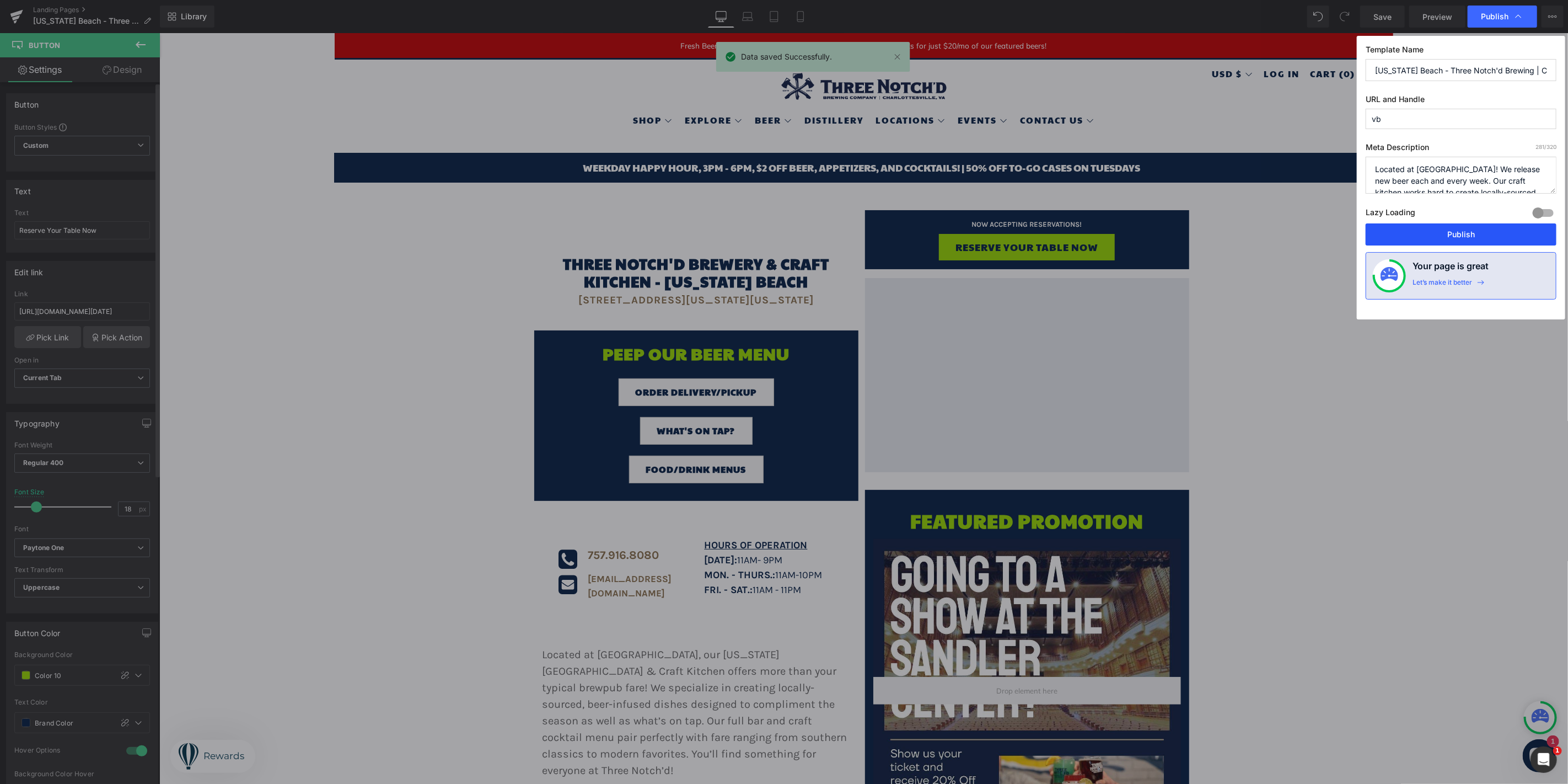
click at [1456, 235] on button "Publish" at bounding box center [1461, 234] width 191 height 22
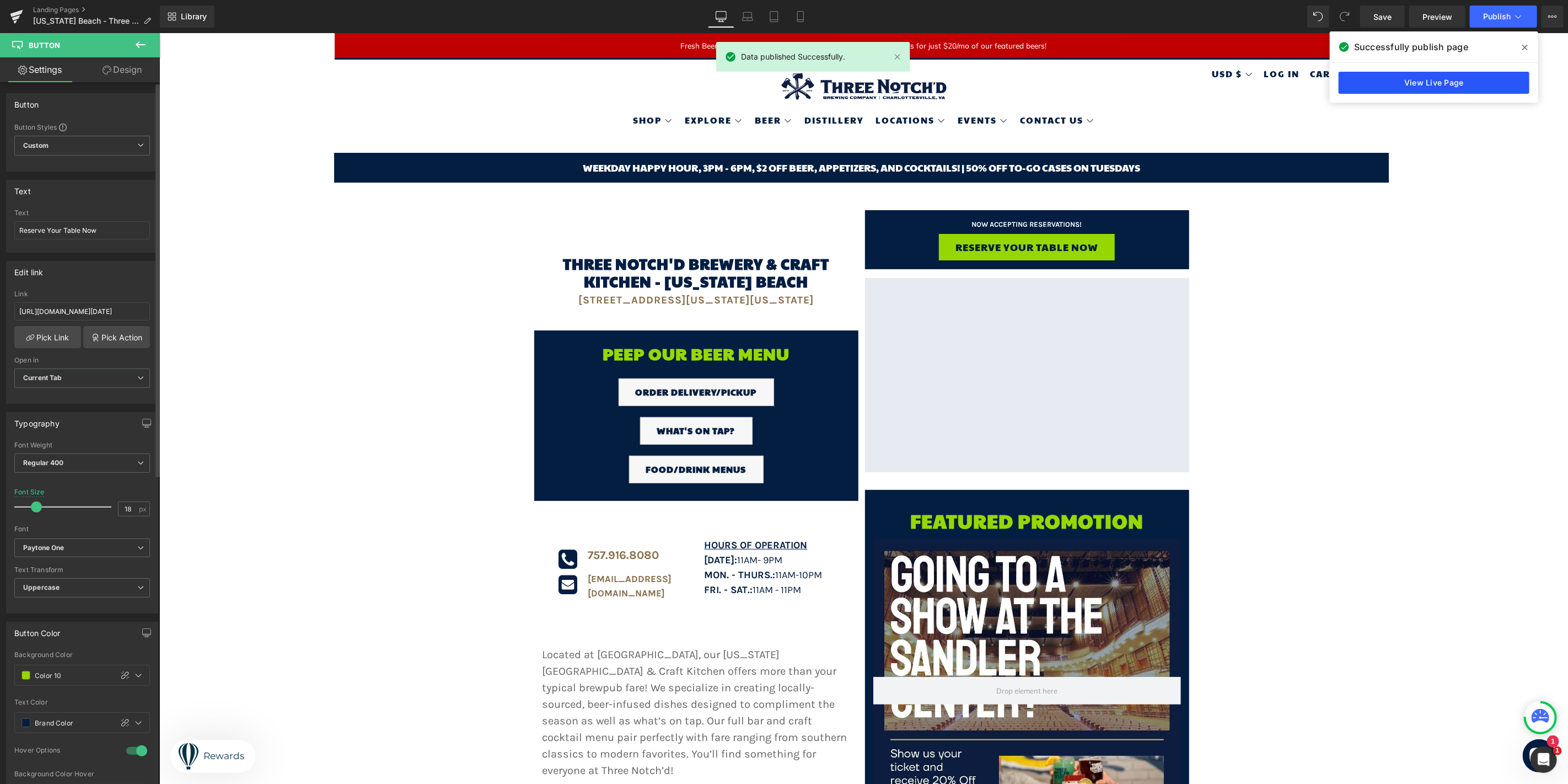
click at [1440, 80] on link "View Live Page" at bounding box center [1434, 83] width 191 height 22
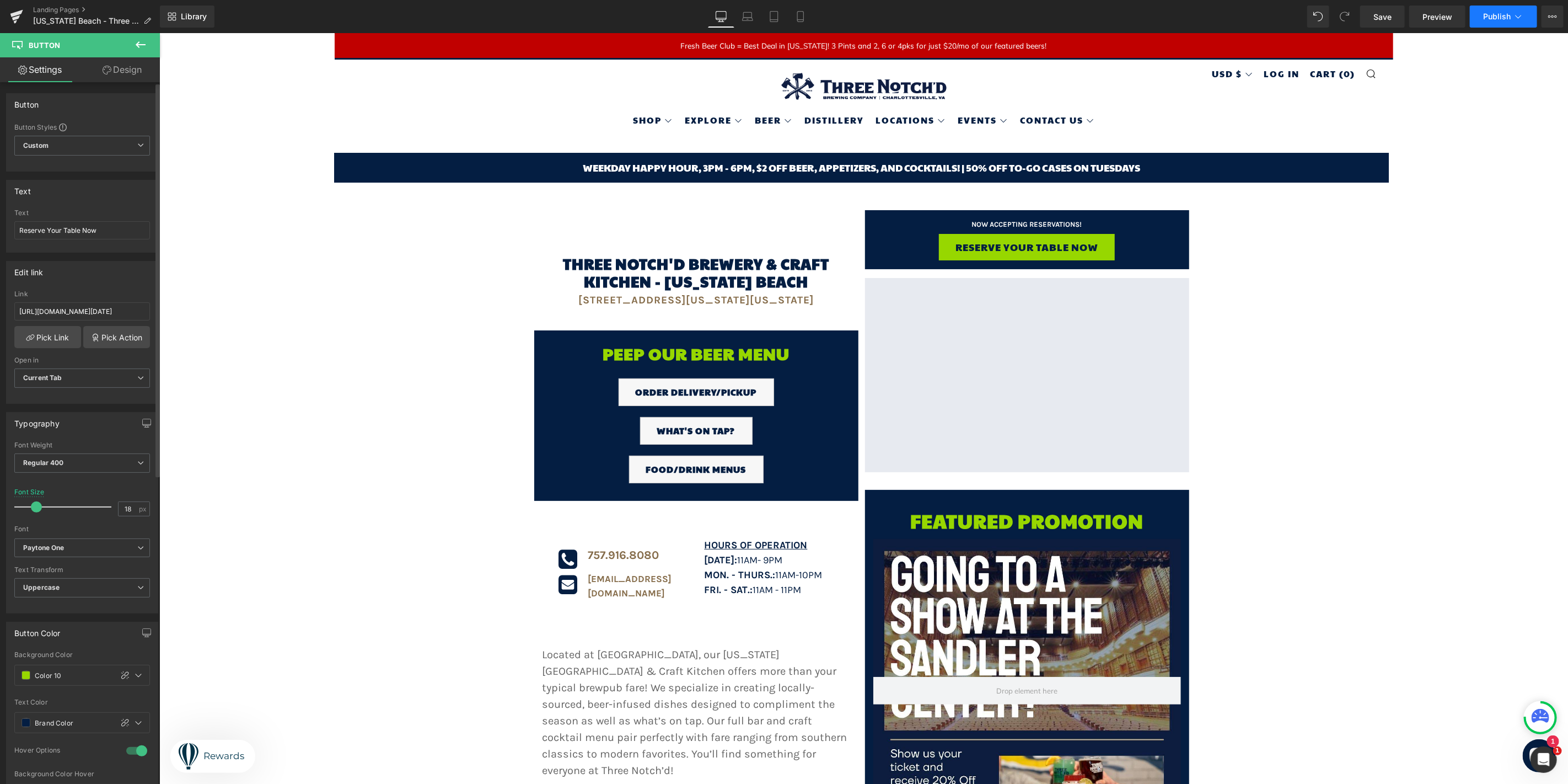
click at [1489, 12] on span "Publish" at bounding box center [1497, 17] width 28 height 9
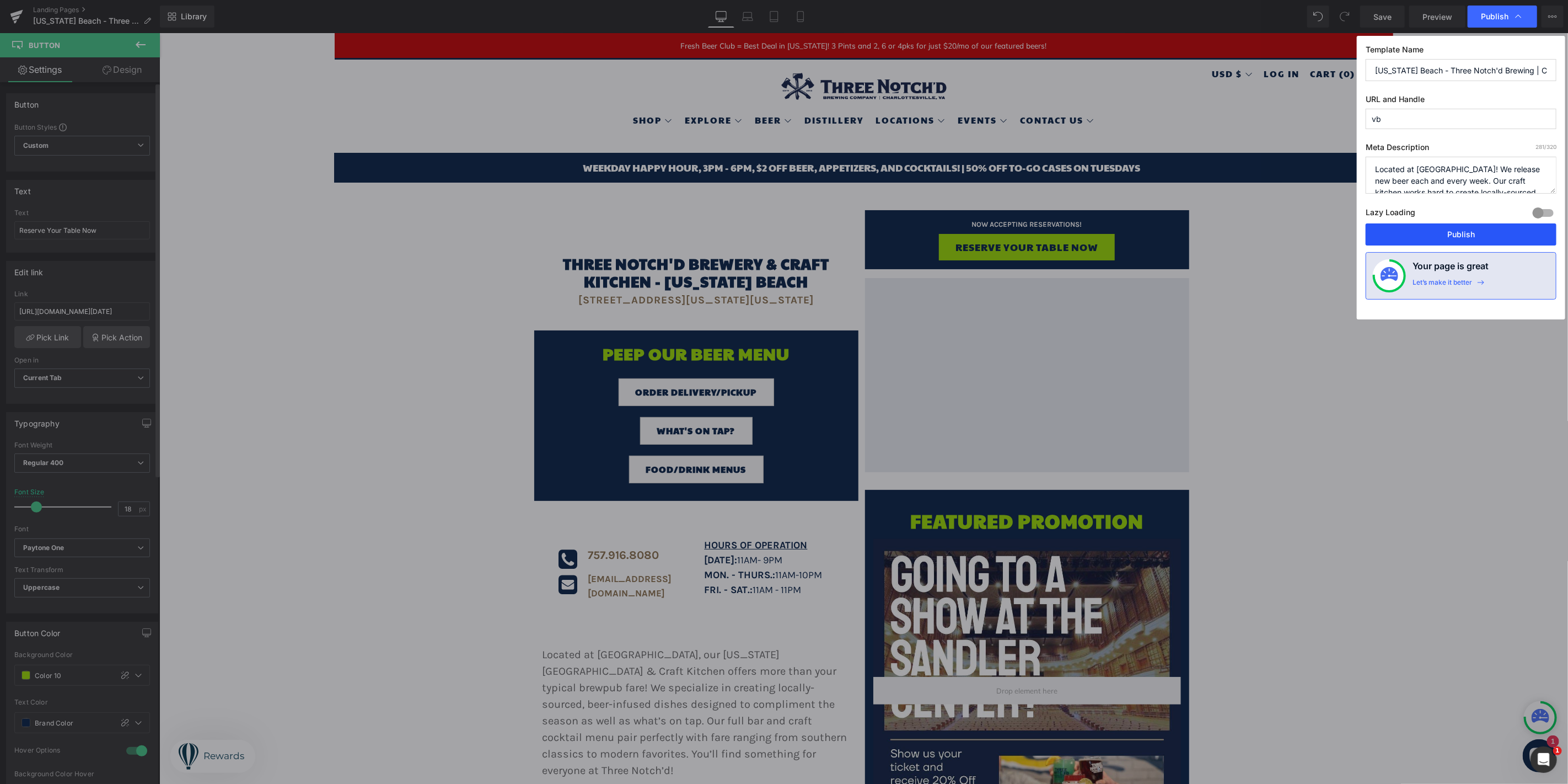
click at [1414, 239] on button "Publish" at bounding box center [1461, 234] width 191 height 22
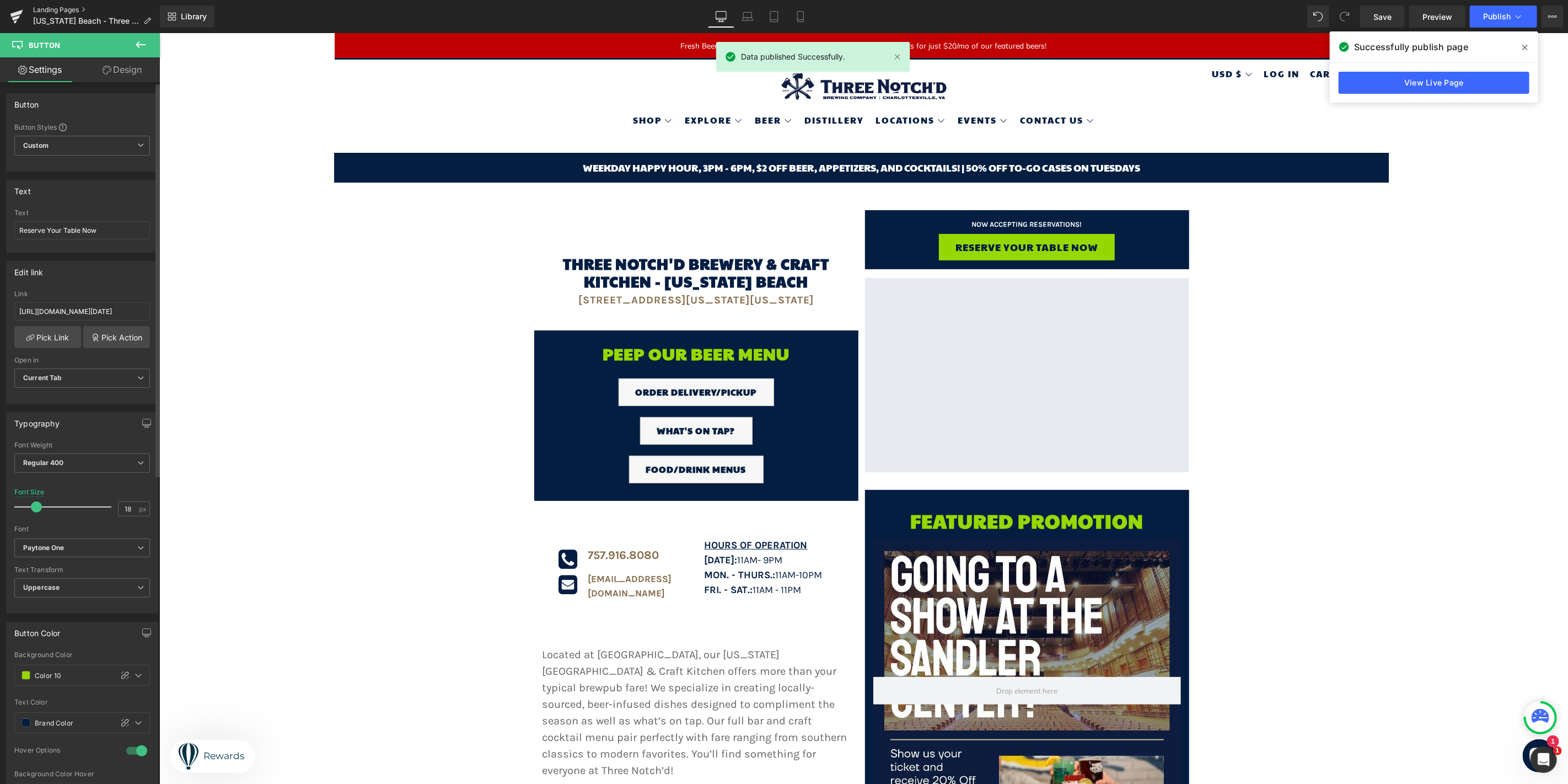
click at [42, 10] on link "Landing Pages" at bounding box center [97, 10] width 127 height 9
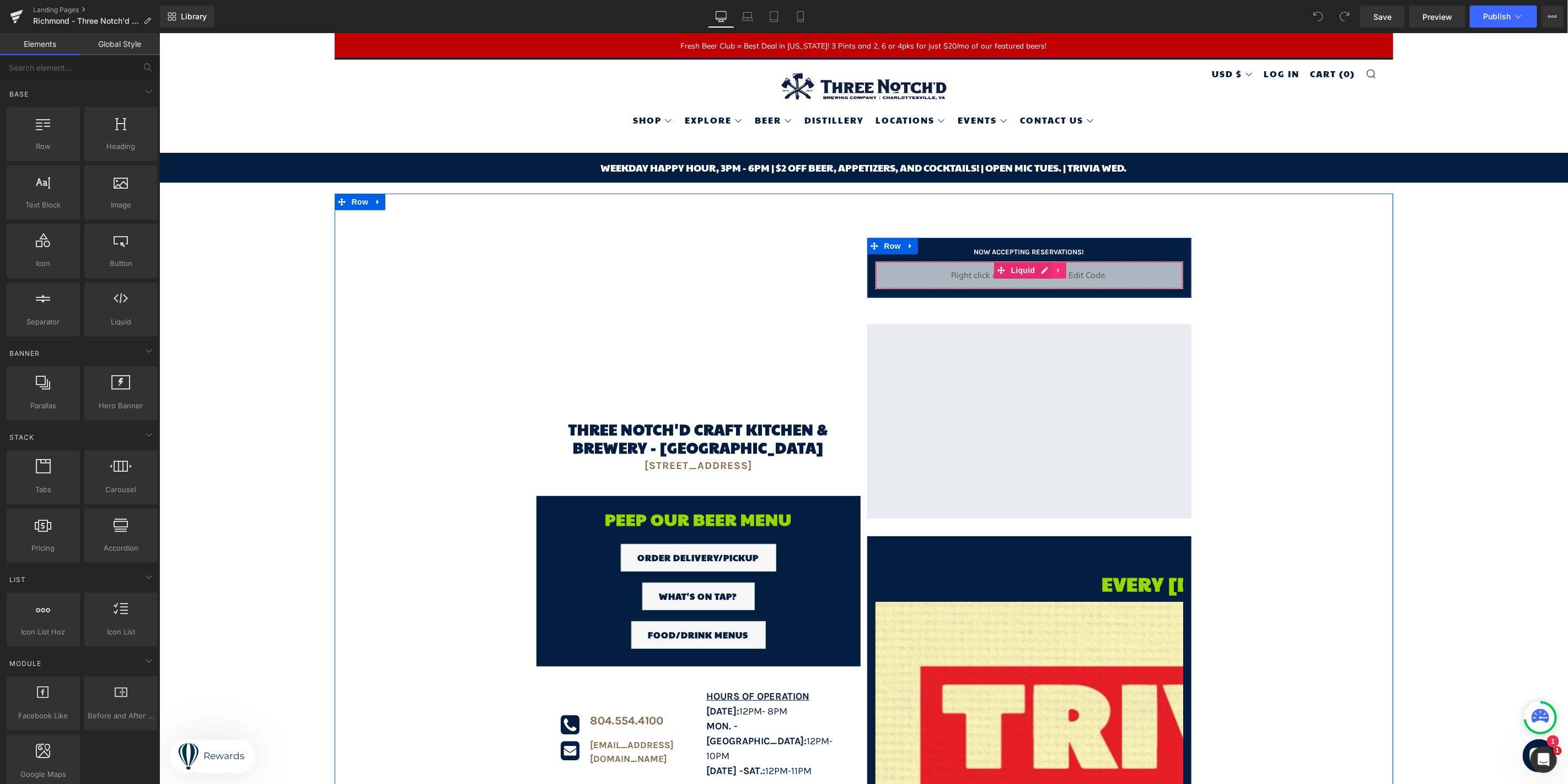
click at [1060, 272] on link at bounding box center [1059, 270] width 14 height 17
click at [1062, 272] on icon at bounding box center [1066, 270] width 8 height 8
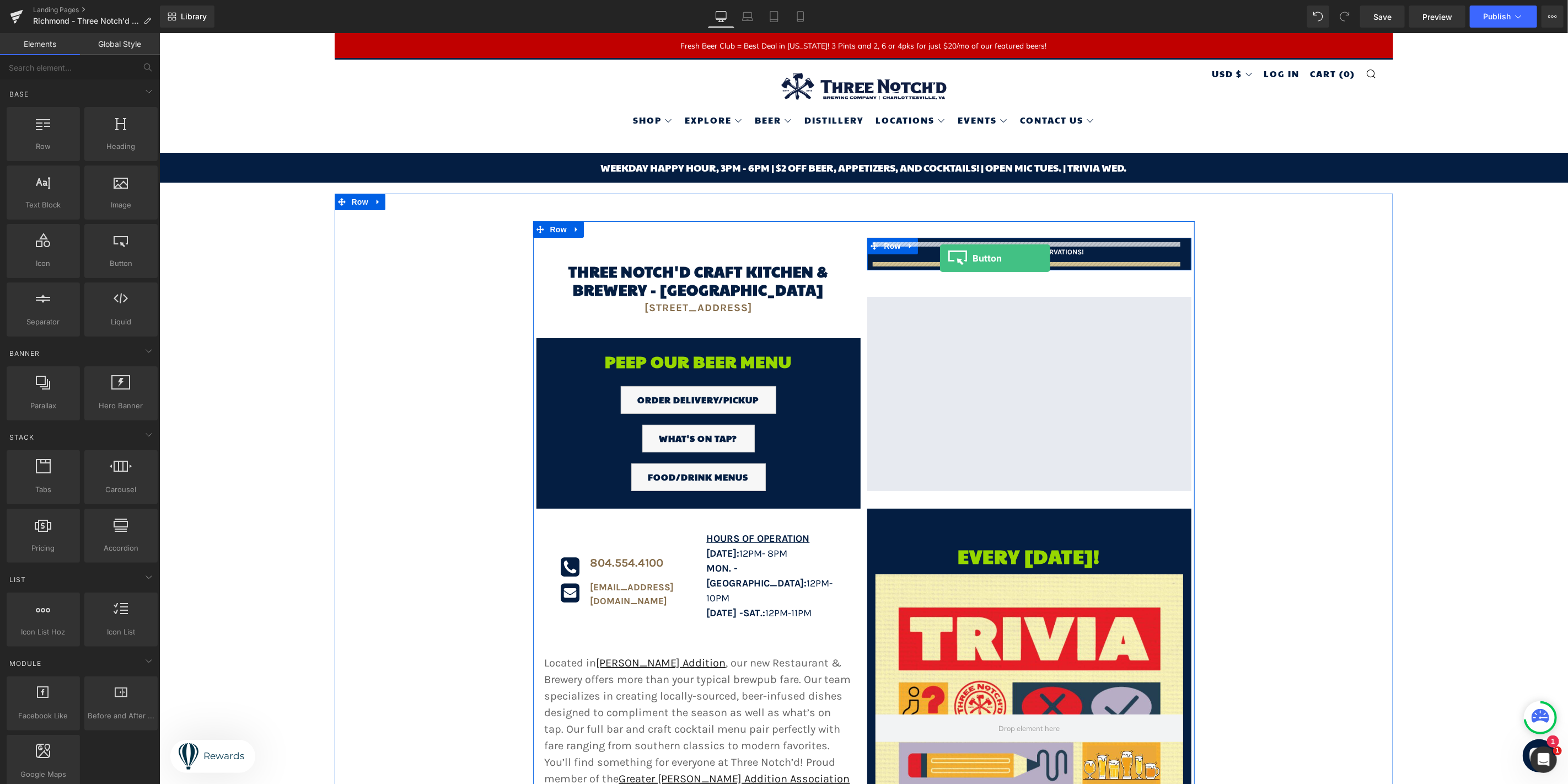
drag, startPoint x: 310, startPoint y: 283, endPoint x: 939, endPoint y: 258, distance: 629.5
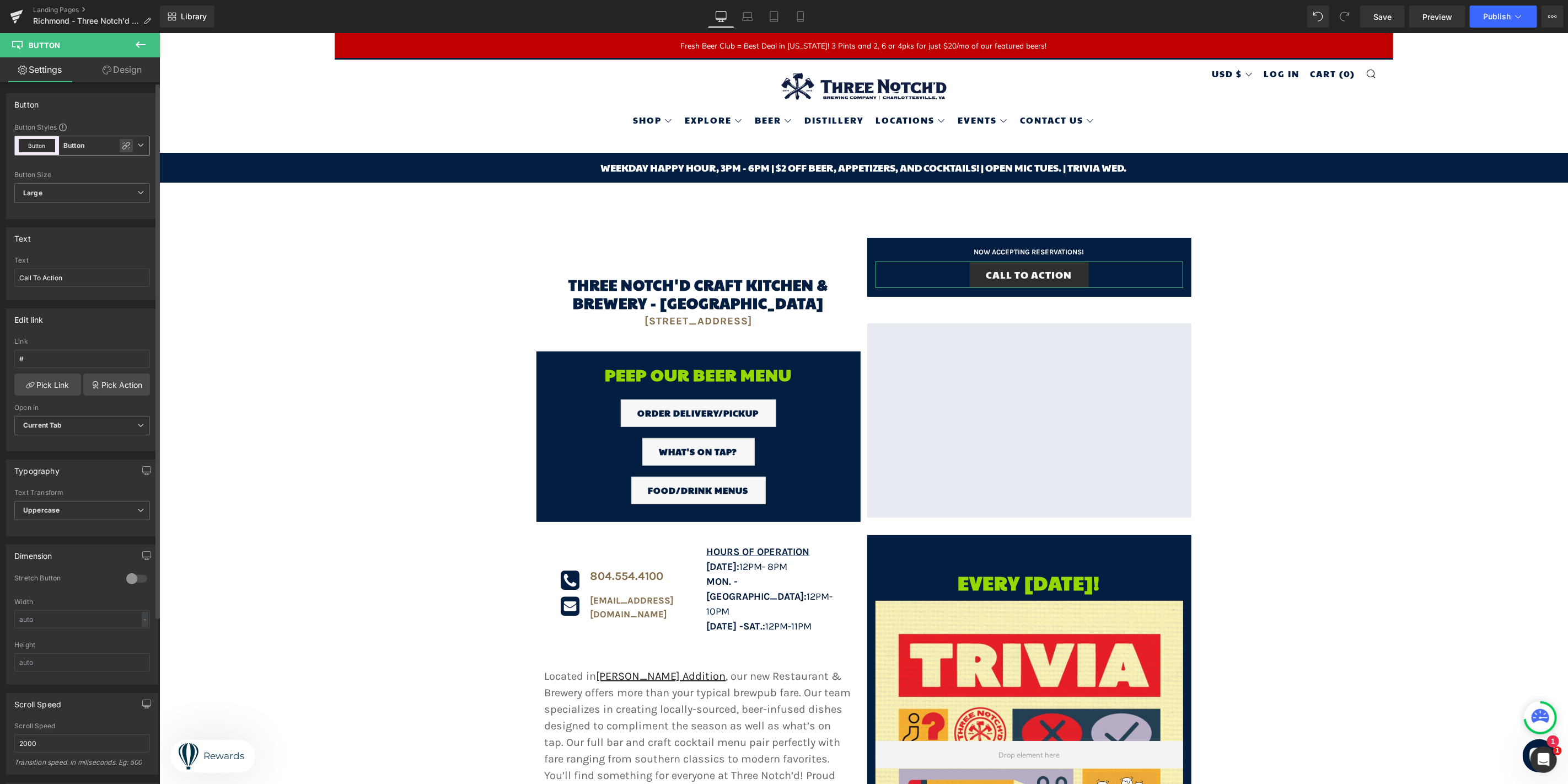
click at [122, 146] on icon at bounding box center [126, 146] width 9 height 9
type input "Color 9"
type input "Color 1"
type input "Color 9"
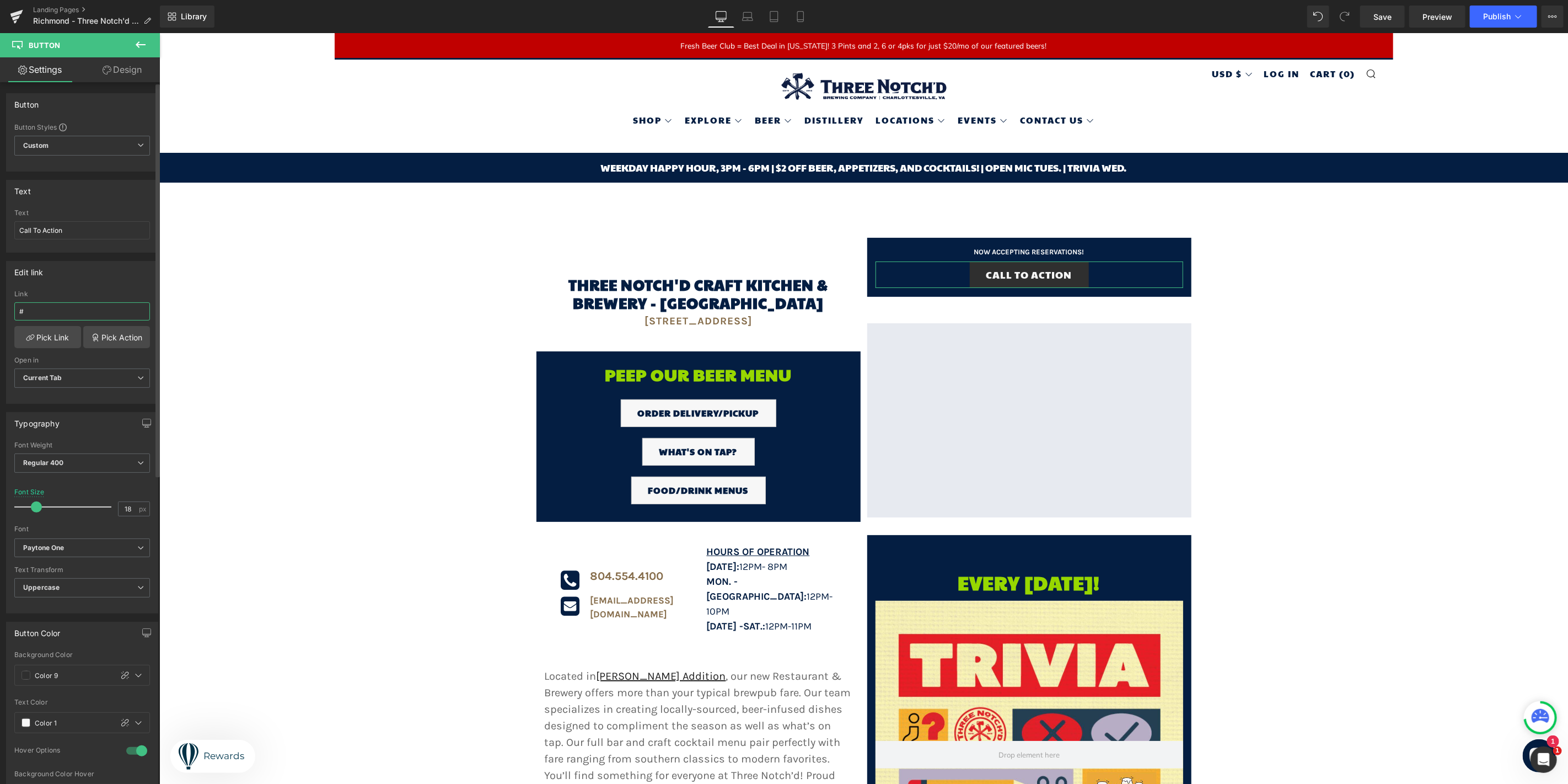
click at [53, 311] on input "#" at bounding box center [82, 312] width 136 height 18
paste input "https://tables.toasttab.com/restaurants/fc5a9cc0-3dfd-43fb-951c-1a8da15dfd21/re…"
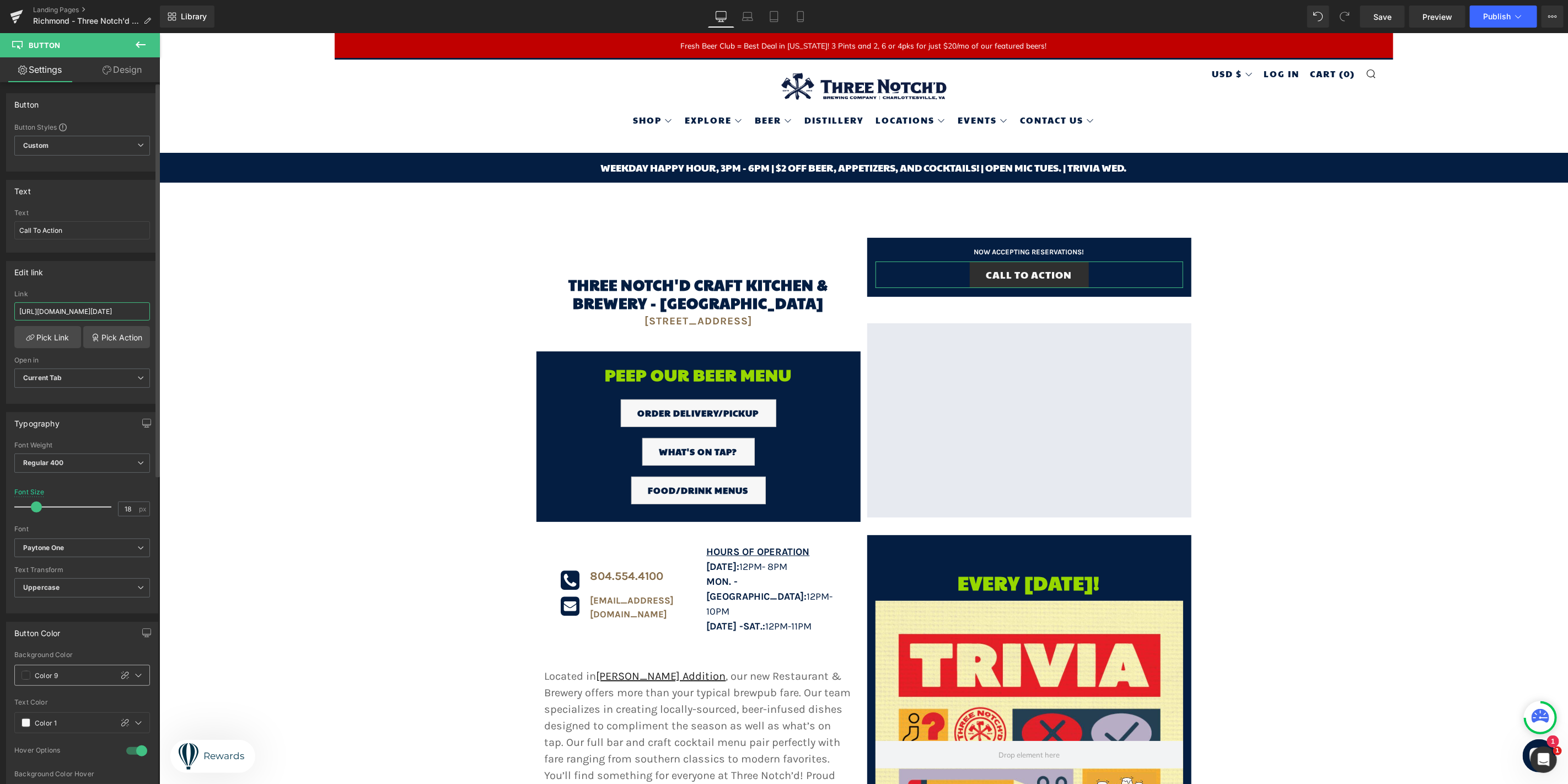
type input "https://tables.toasttab.com/restaurants/fc5a9cc0-3dfd-43fb-951c-1a8da15dfd21/re…"
click at [24, 674] on span at bounding box center [26, 675] width 9 height 9
click at [109, 613] on div at bounding box center [110, 608] width 15 height 15
type input "Color 10"
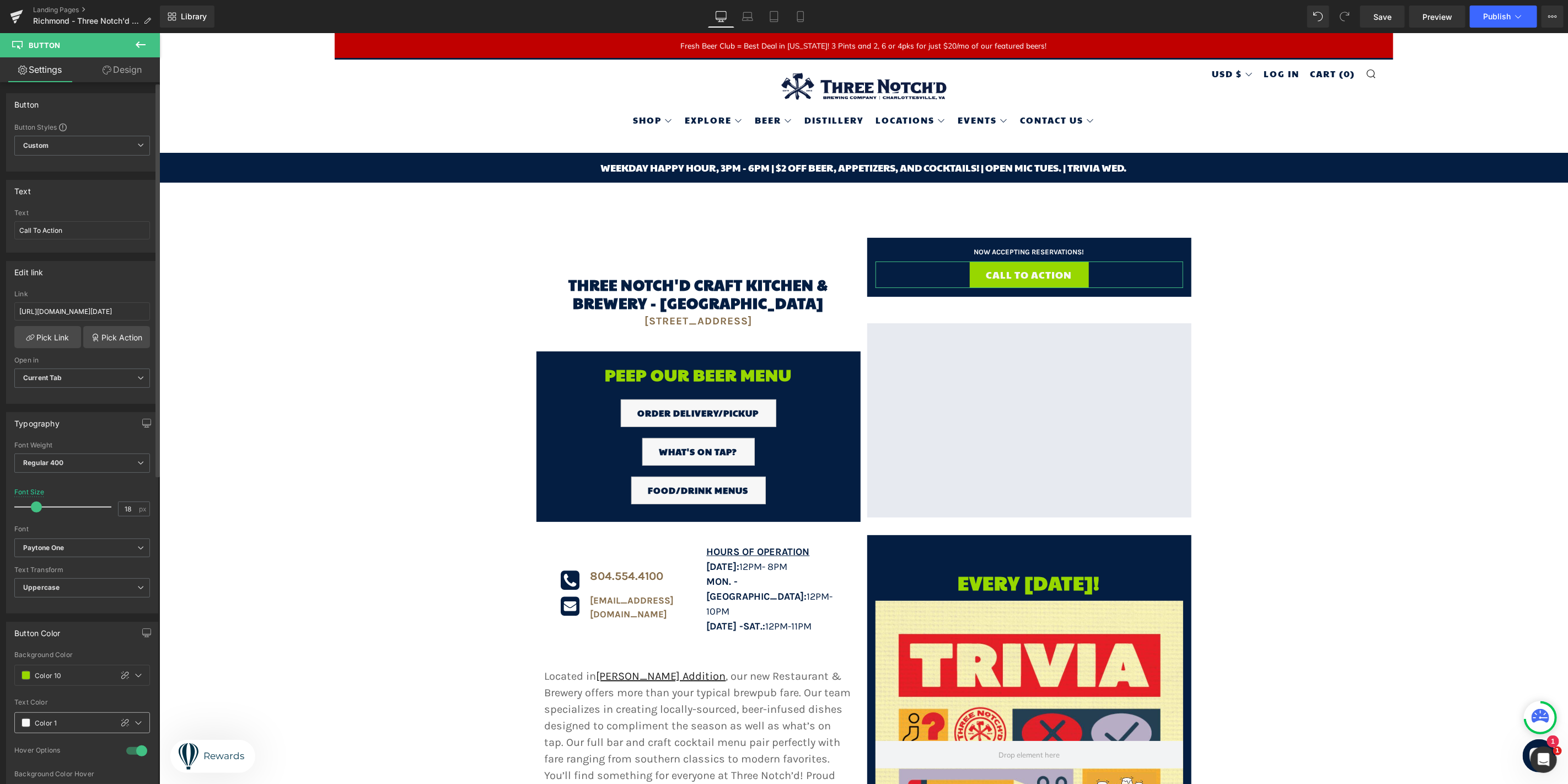
click at [24, 722] on span at bounding box center [26, 722] width 9 height 9
click at [33, 637] on div at bounding box center [31, 635] width 15 height 15
type input "Brand Color"
click at [78, 225] on input "Call To Action" at bounding box center [82, 230] width 136 height 18
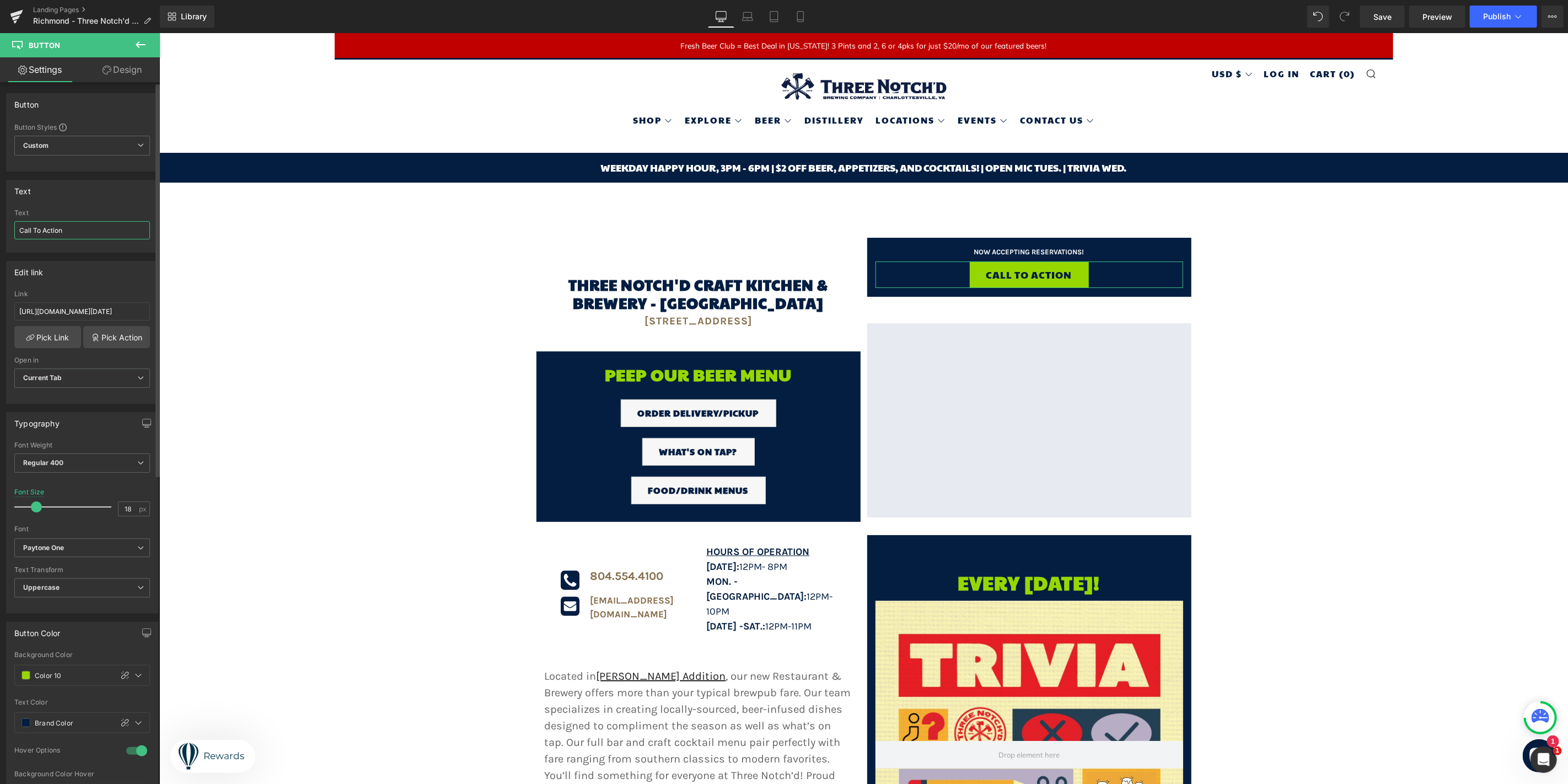
drag, startPoint x: 78, startPoint y: 225, endPoint x: 45, endPoint y: 225, distance: 33.0
click at [45, 225] on input "Call To Action" at bounding box center [82, 230] width 136 height 18
type input "Reserve your table now"
click at [1395, 23] on link "Save" at bounding box center [1383, 17] width 45 height 22
click at [1491, 21] on button "Publish" at bounding box center [1503, 17] width 67 height 22
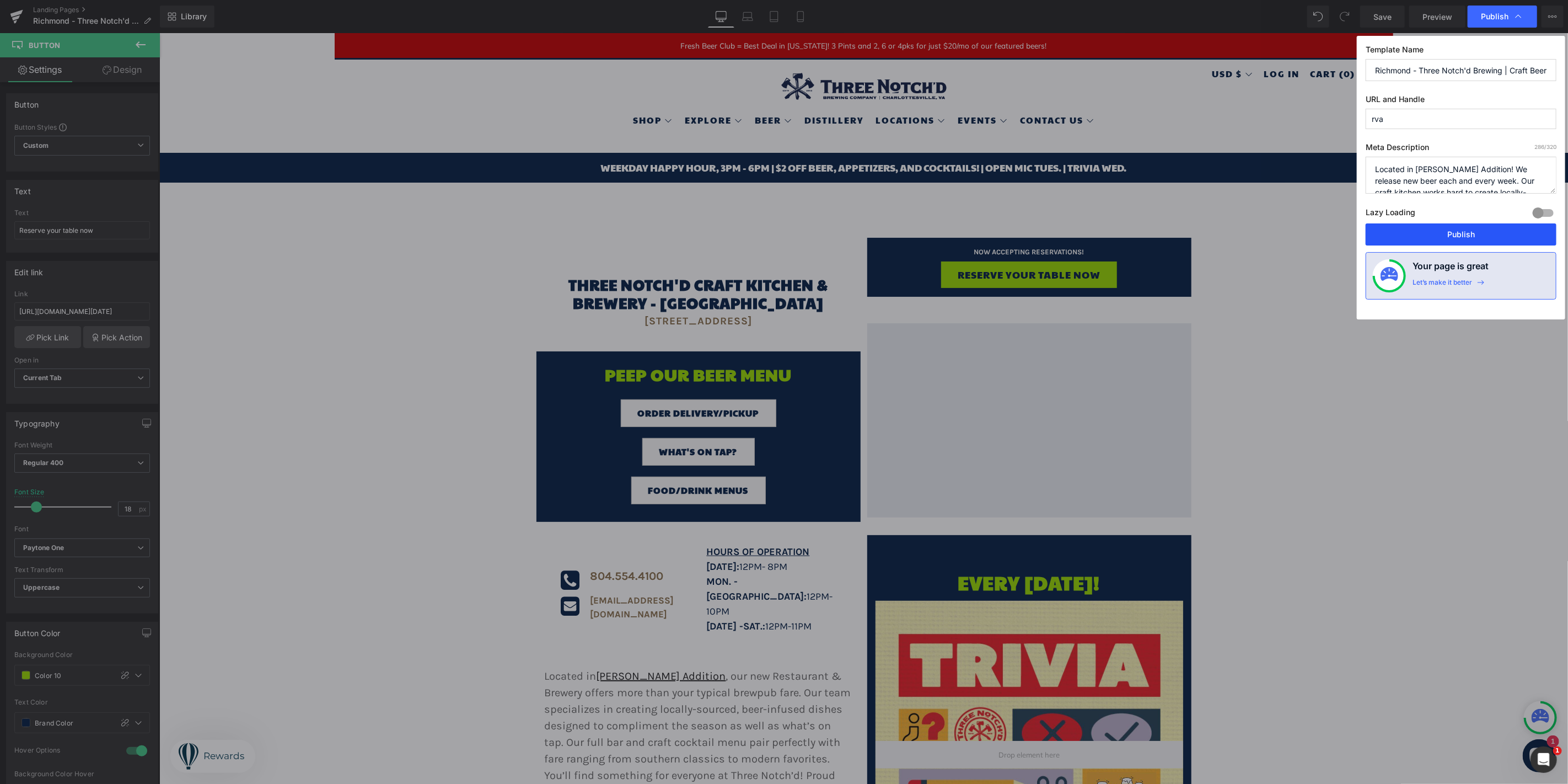
click at [1444, 242] on button "Publish" at bounding box center [1461, 234] width 191 height 22
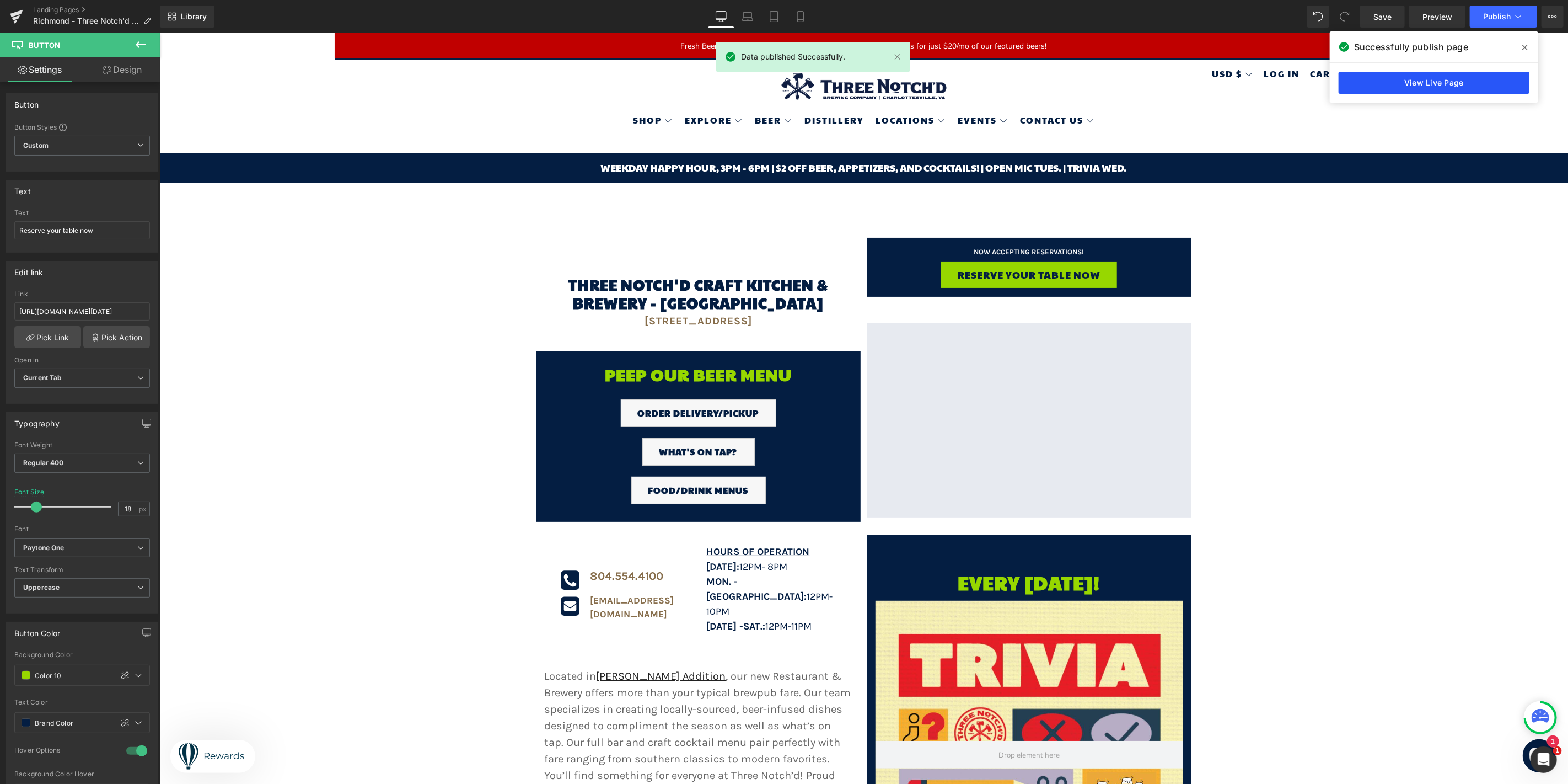
click at [1461, 81] on link "View Live Page" at bounding box center [1434, 83] width 191 height 22
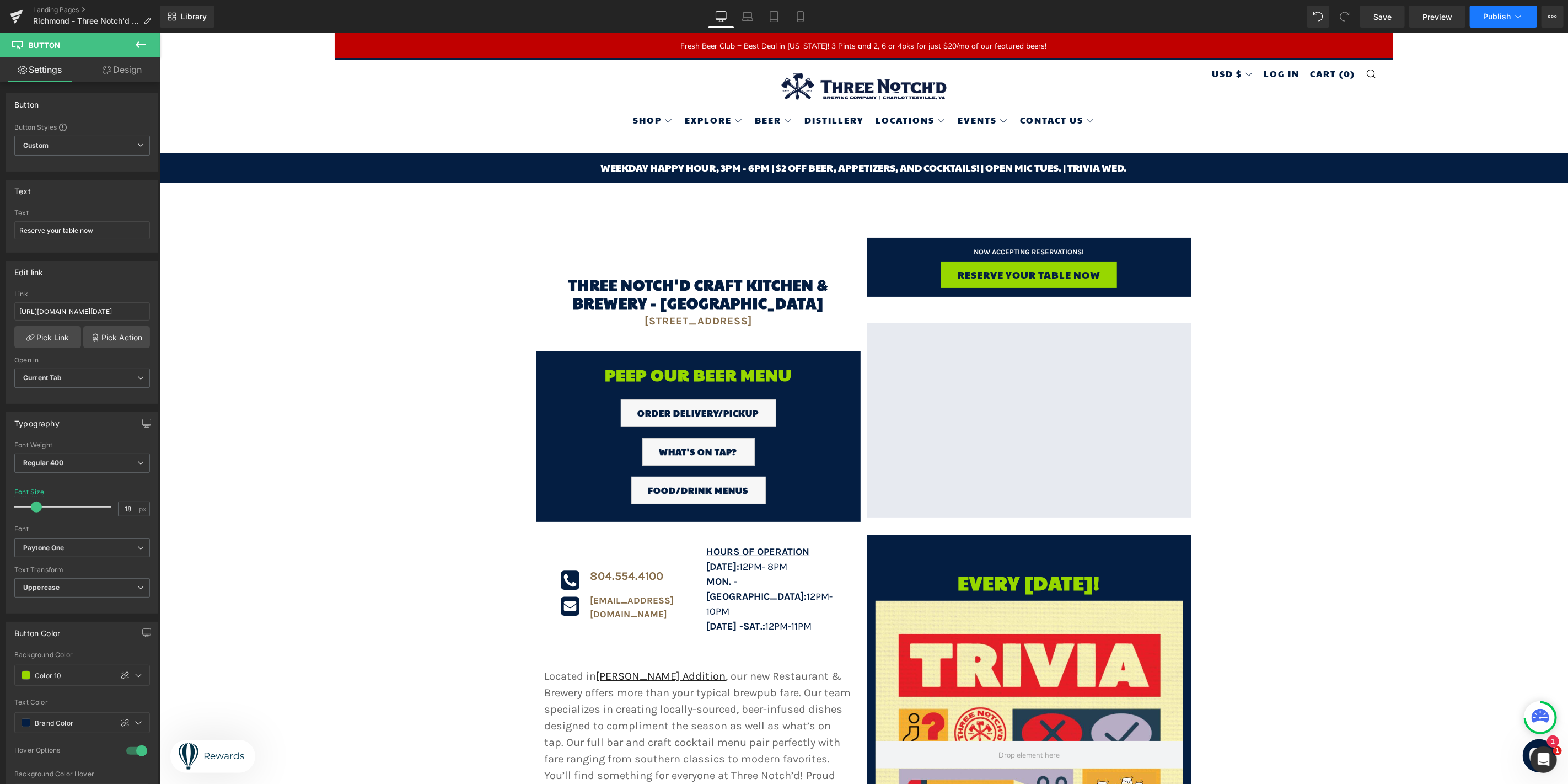
click at [1506, 19] on span "Publish" at bounding box center [1497, 17] width 28 height 9
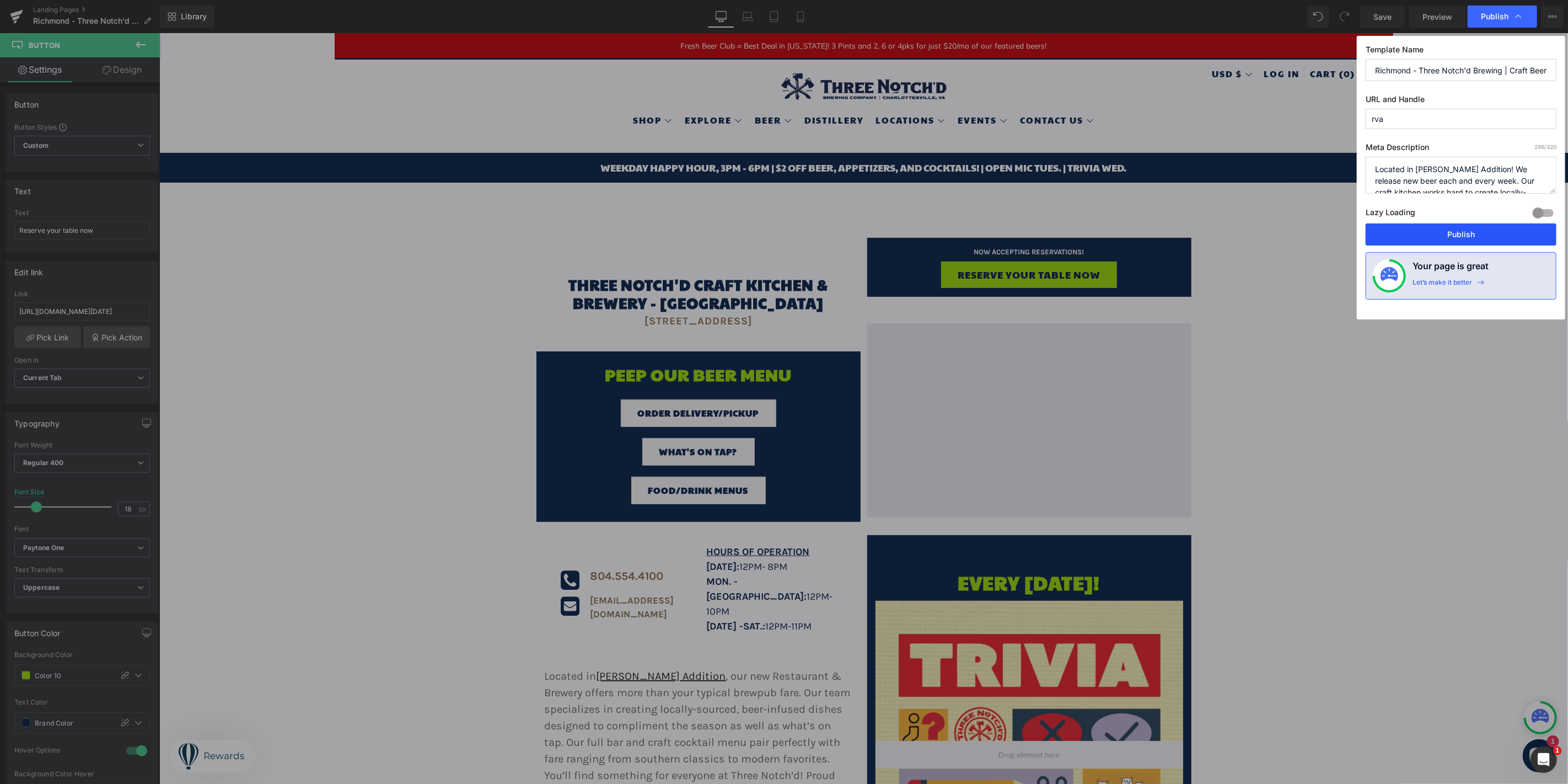
click at [1432, 226] on button "Publish" at bounding box center [1461, 234] width 191 height 22
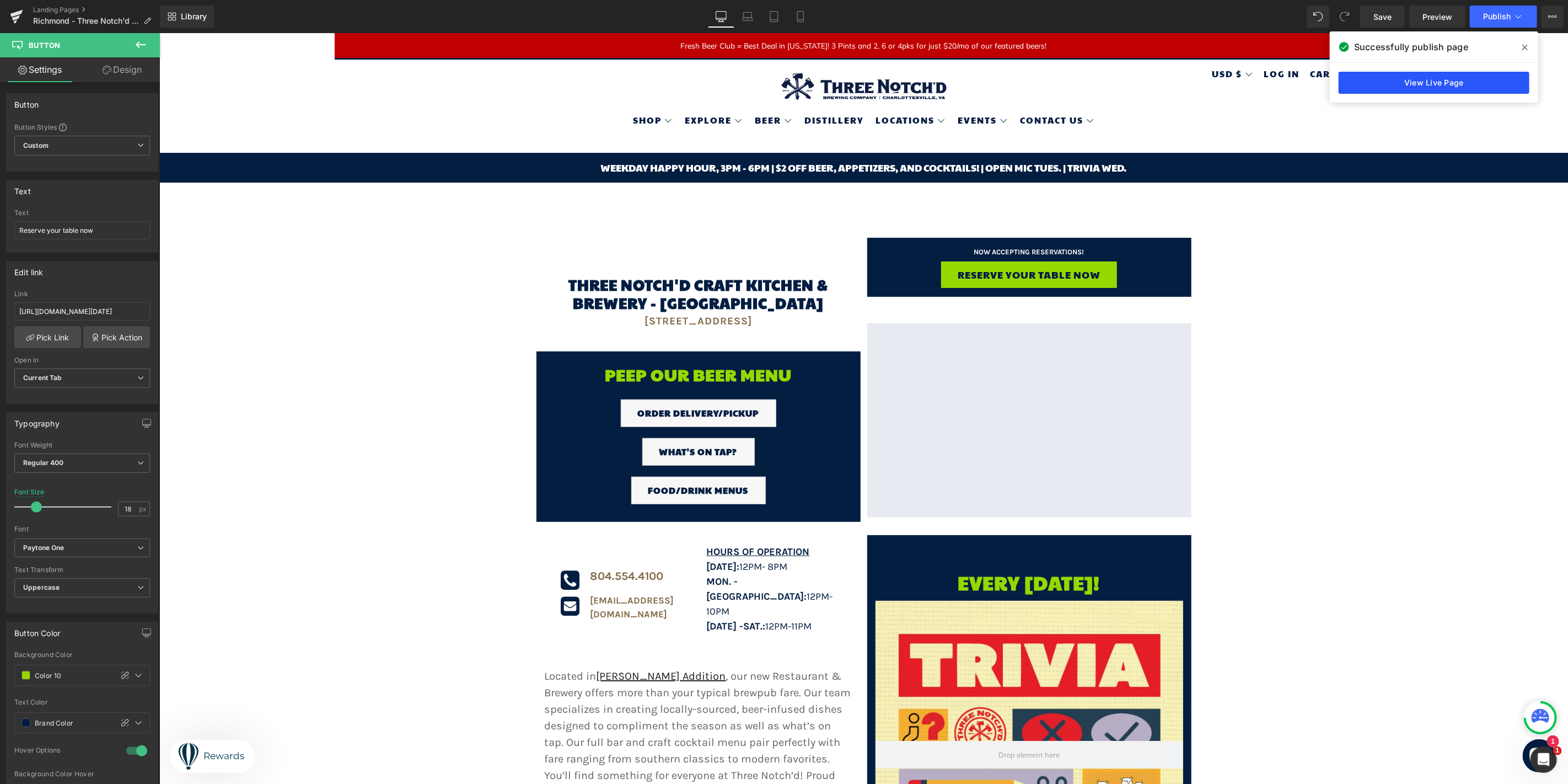
click at [1435, 73] on link "View Live Page" at bounding box center [1434, 83] width 191 height 22
